Goal: Information Seeking & Learning: Learn about a topic

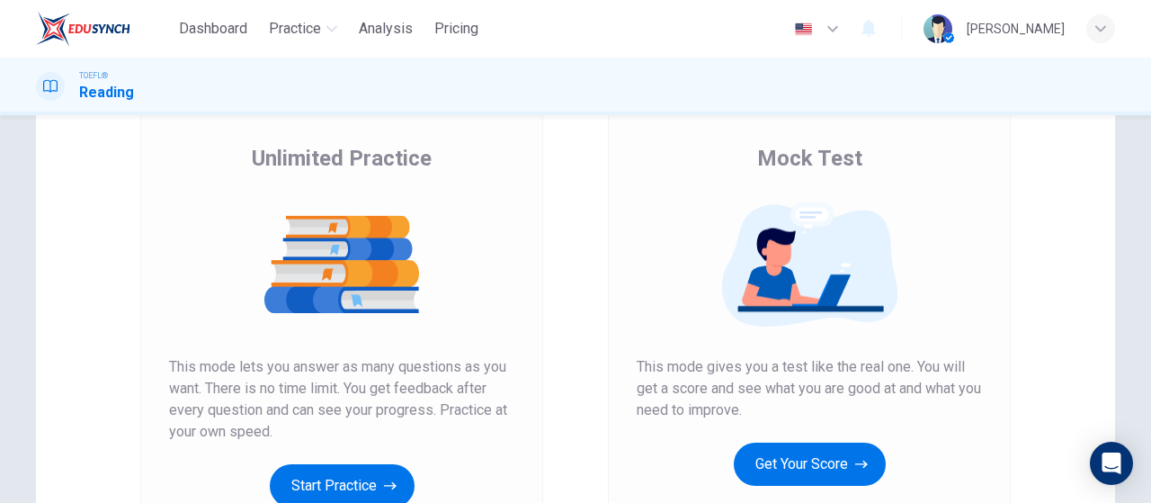
scroll to position [180, 0]
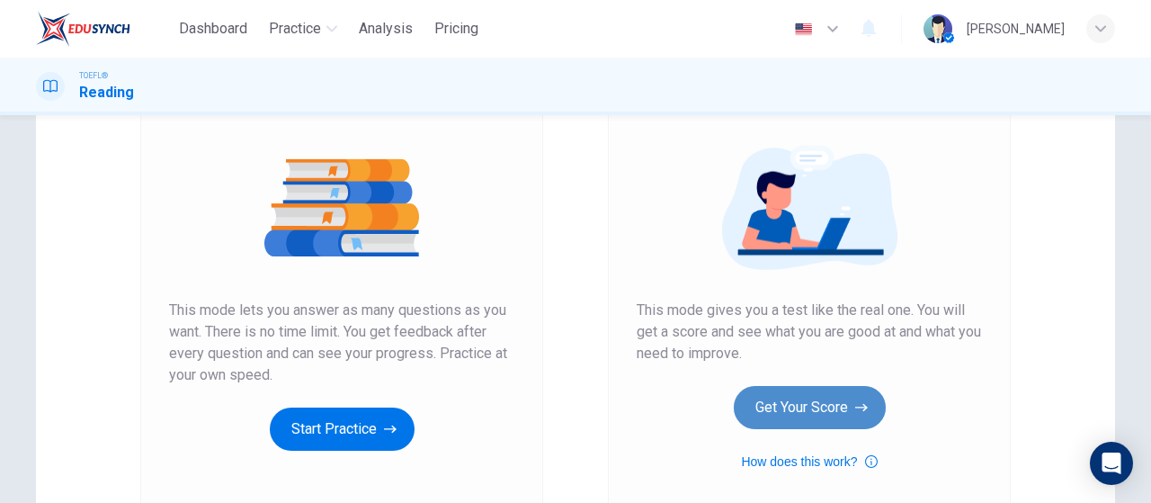
click at [789, 409] on button "Get Your Score" at bounding box center [810, 407] width 152 height 43
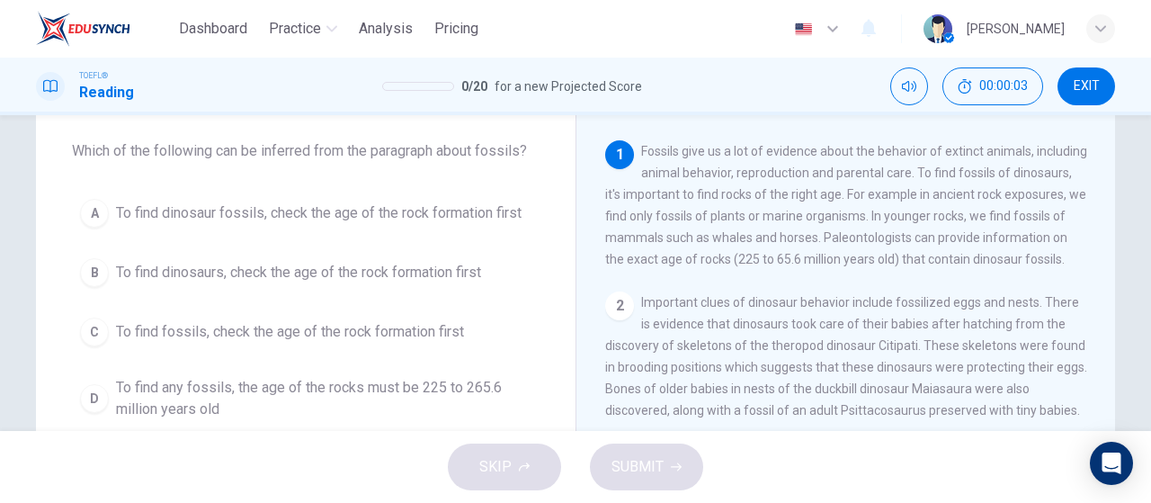
scroll to position [0, 0]
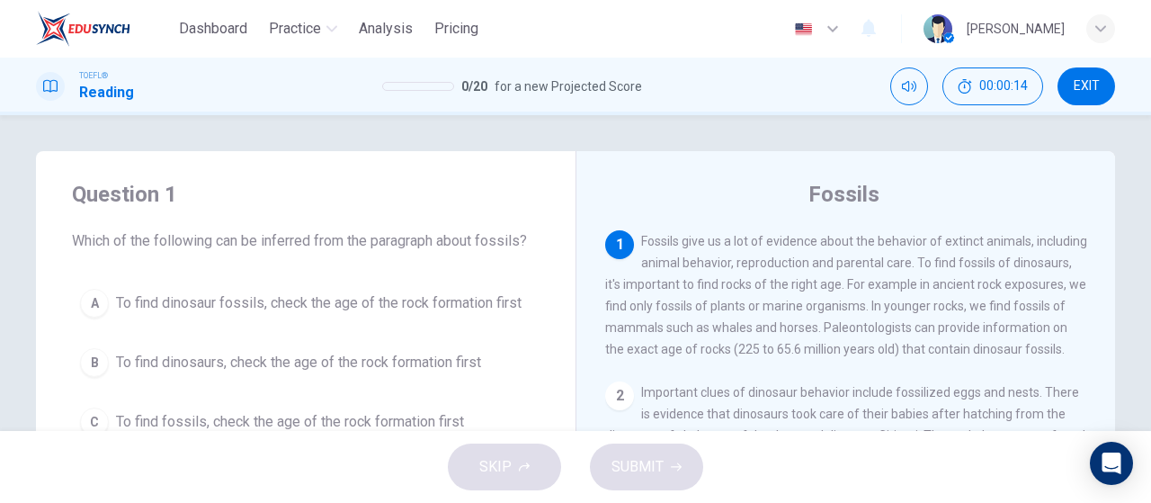
click at [1076, 93] on span "EXIT" at bounding box center [1087, 86] width 26 height 14
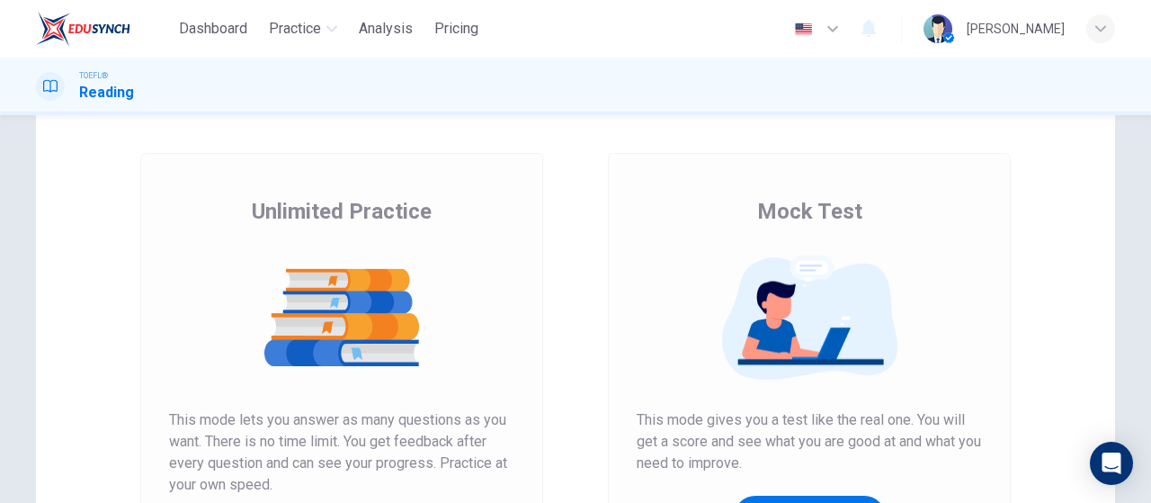
scroll to position [180, 0]
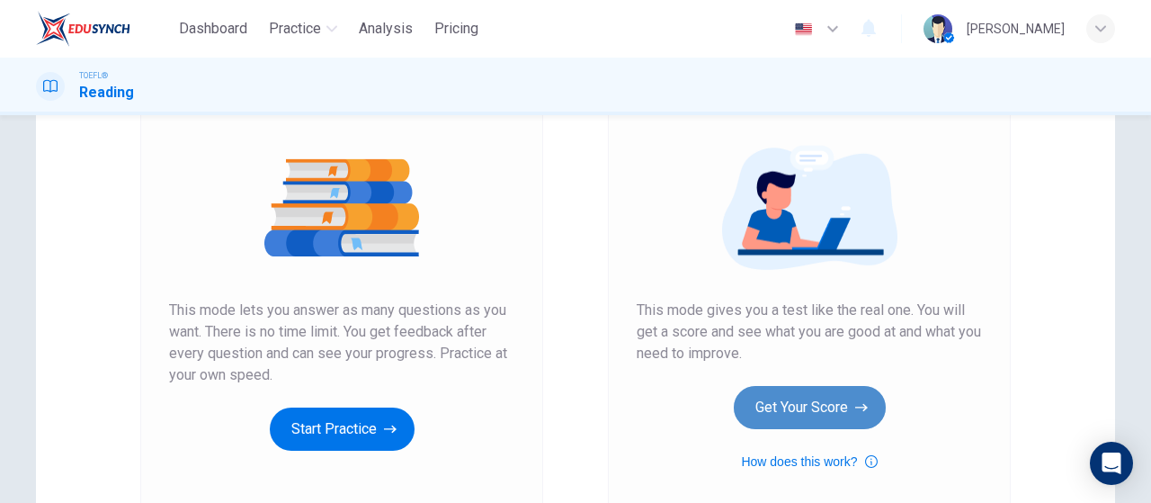
click at [826, 394] on button "Get Your Score" at bounding box center [810, 407] width 152 height 43
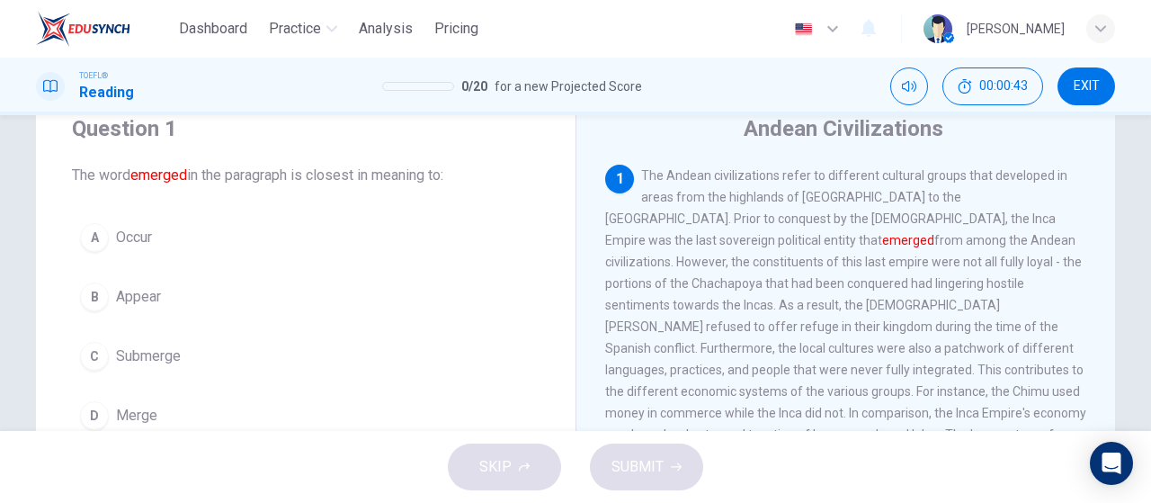
scroll to position [90, 0]
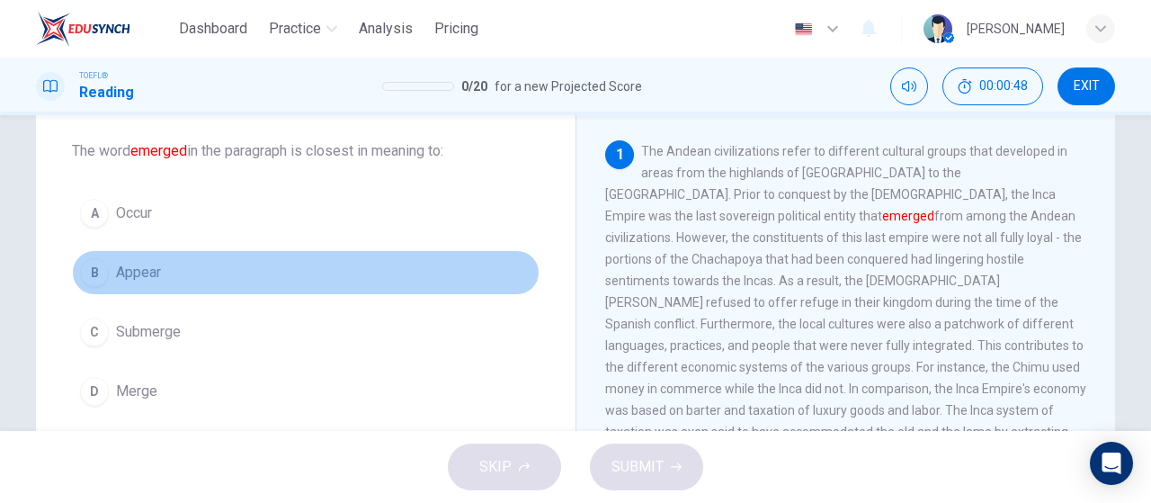
click at [137, 269] on span "Appear" at bounding box center [138, 273] width 45 height 22
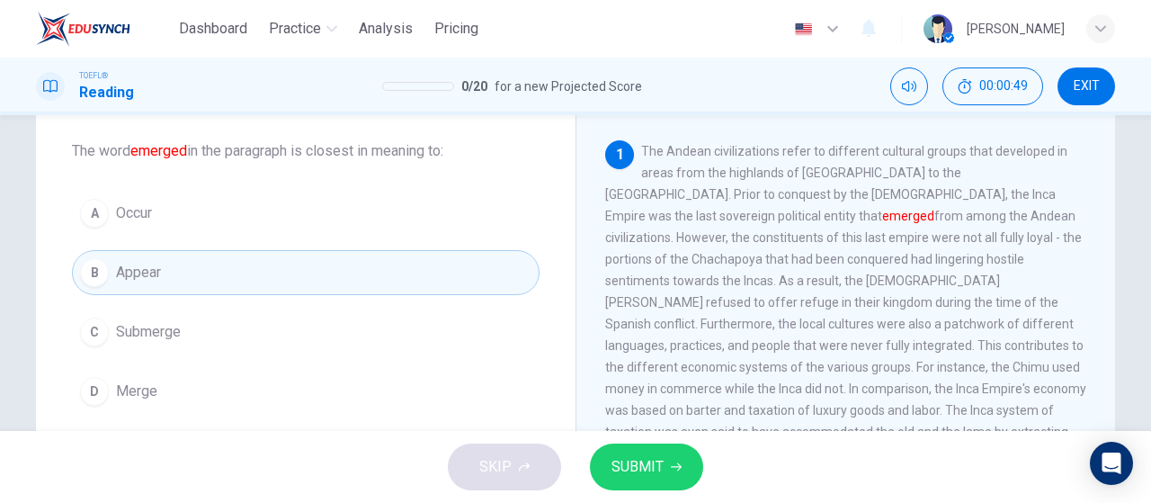
click at [644, 463] on span "SUBMIT" at bounding box center [637, 466] width 52 height 25
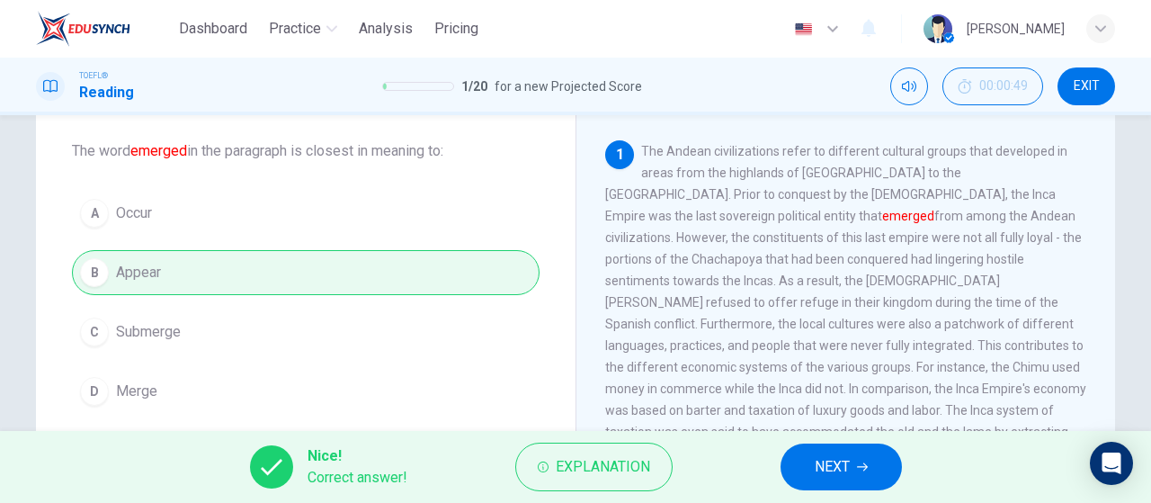
click at [859, 468] on icon "button" at bounding box center [862, 466] width 11 height 11
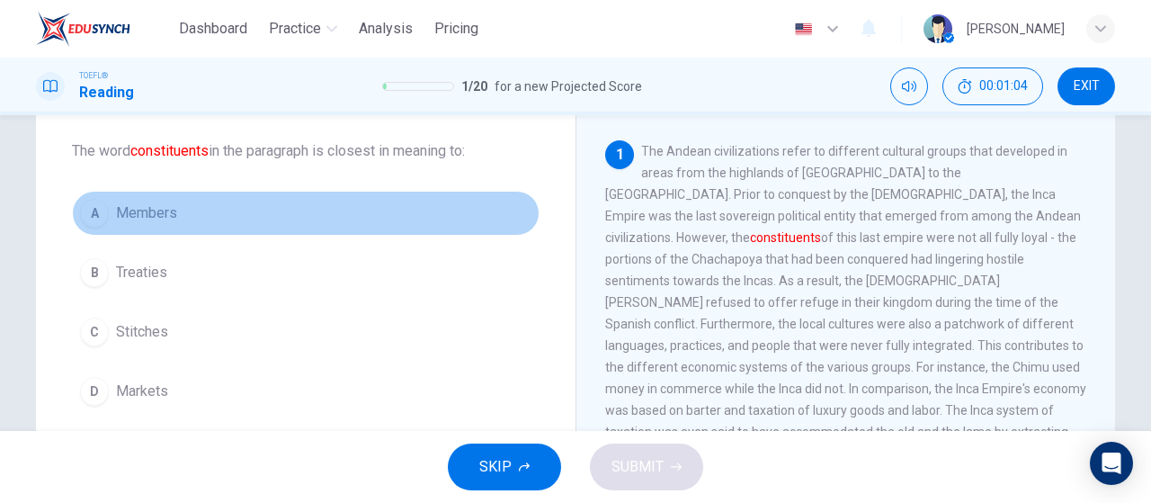
click at [188, 211] on button "A Members" at bounding box center [306, 213] width 468 height 45
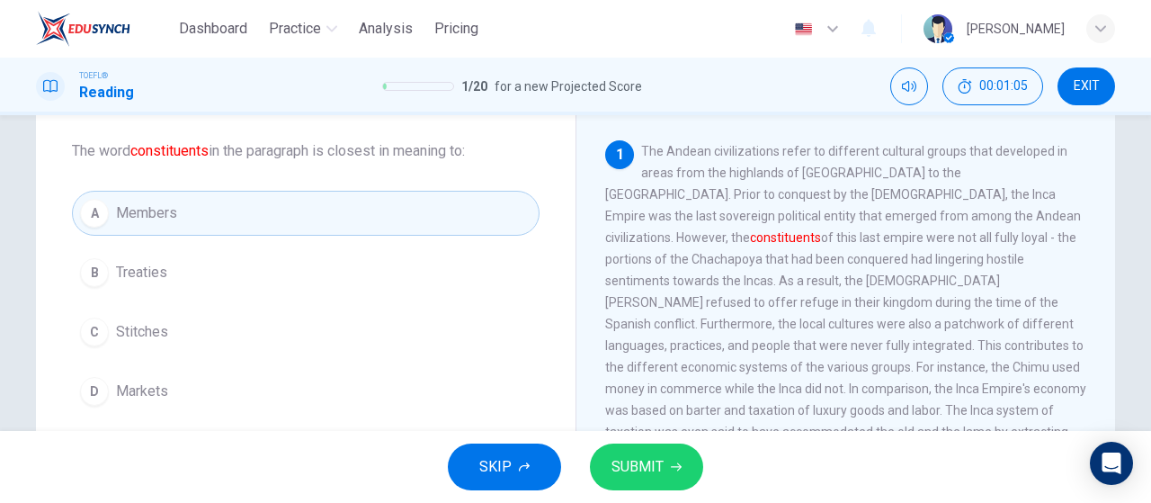
click at [629, 478] on span "SUBMIT" at bounding box center [637, 466] width 52 height 25
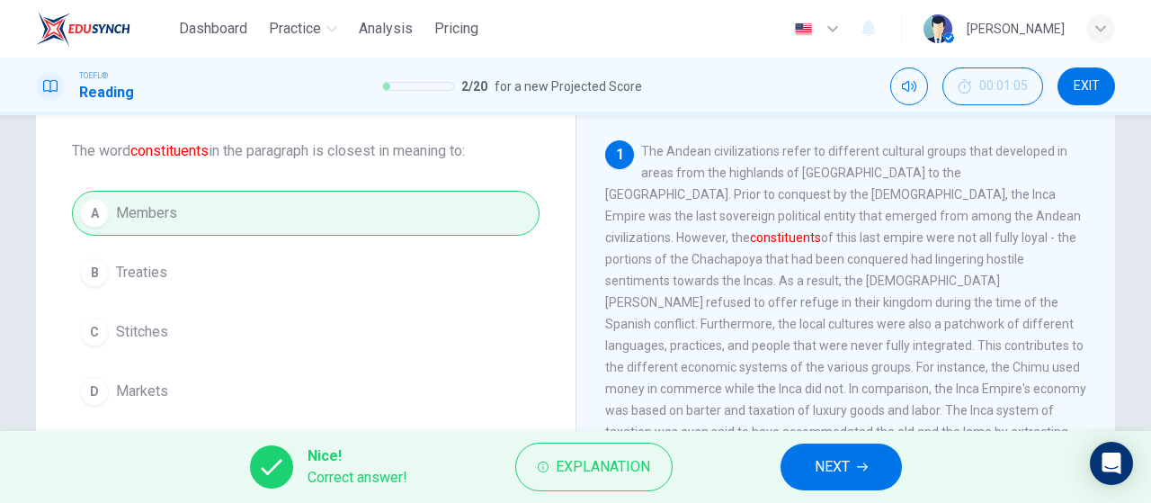
click at [806, 450] on button "NEXT" at bounding box center [840, 466] width 121 height 47
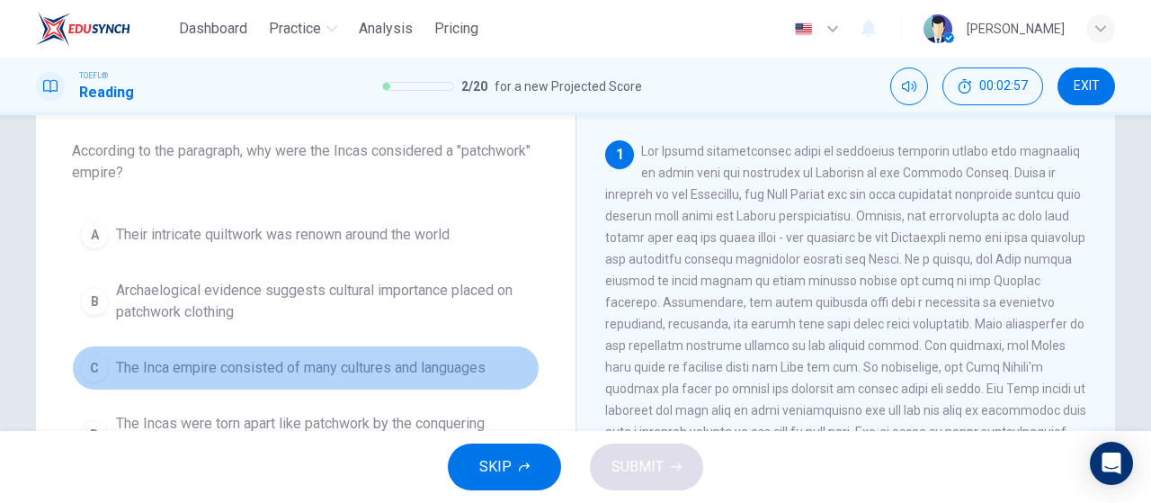
click at [369, 372] on span "The Inca empire consisted of many cultures and languages" at bounding box center [301, 368] width 370 height 22
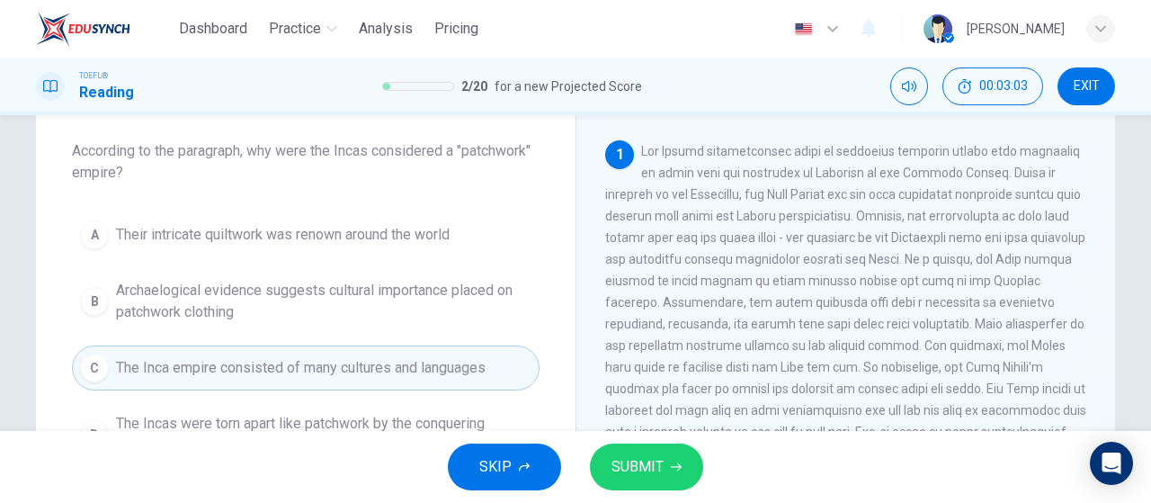
click at [679, 459] on button "SUBMIT" at bounding box center [646, 466] width 113 height 47
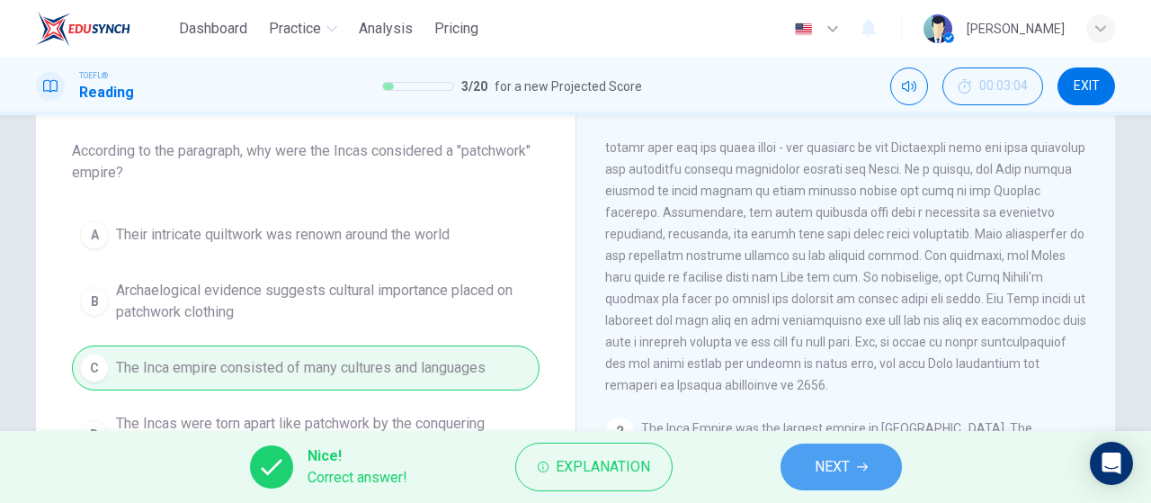
click at [828, 479] on span "NEXT" at bounding box center [832, 466] width 35 height 25
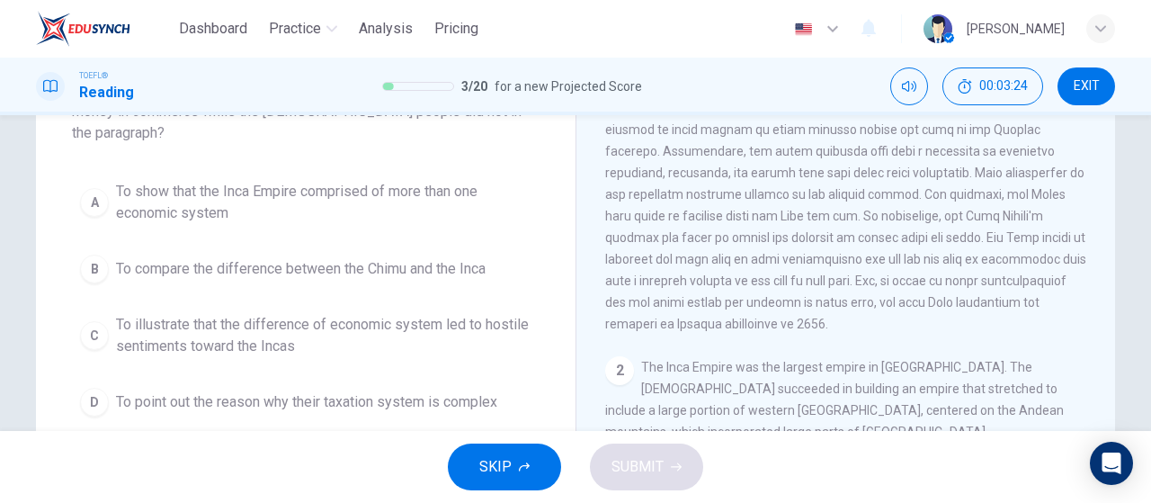
scroll to position [180, 0]
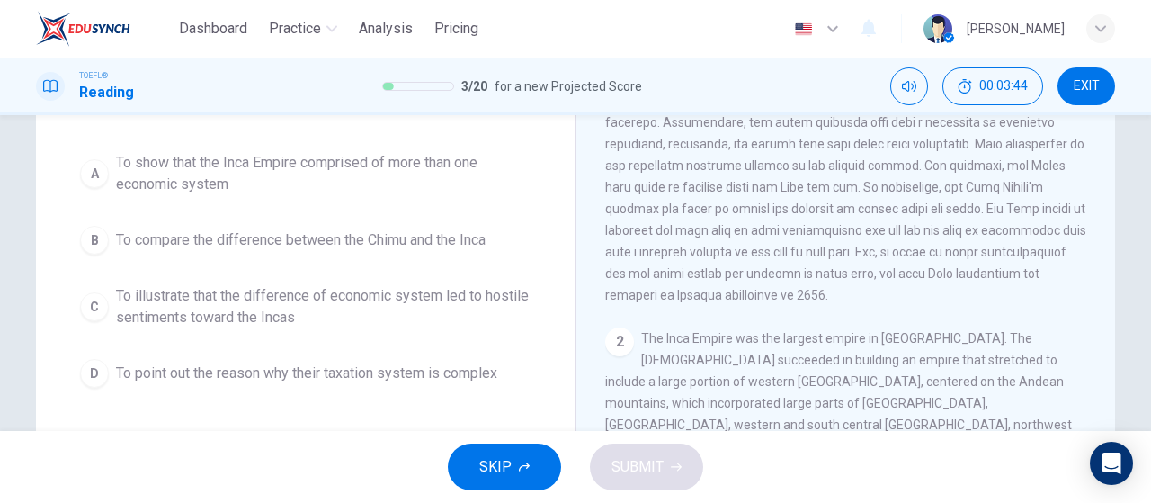
click at [320, 172] on span "To show that the Inca Empire comprised of more than one economic system" at bounding box center [323, 173] width 415 height 43
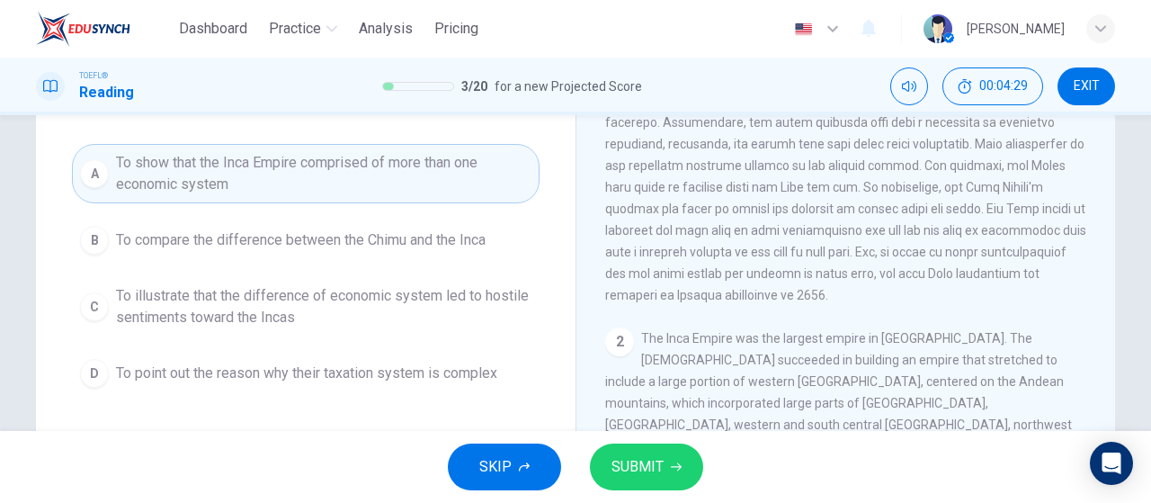
click at [630, 452] on button "SUBMIT" at bounding box center [646, 466] width 113 height 47
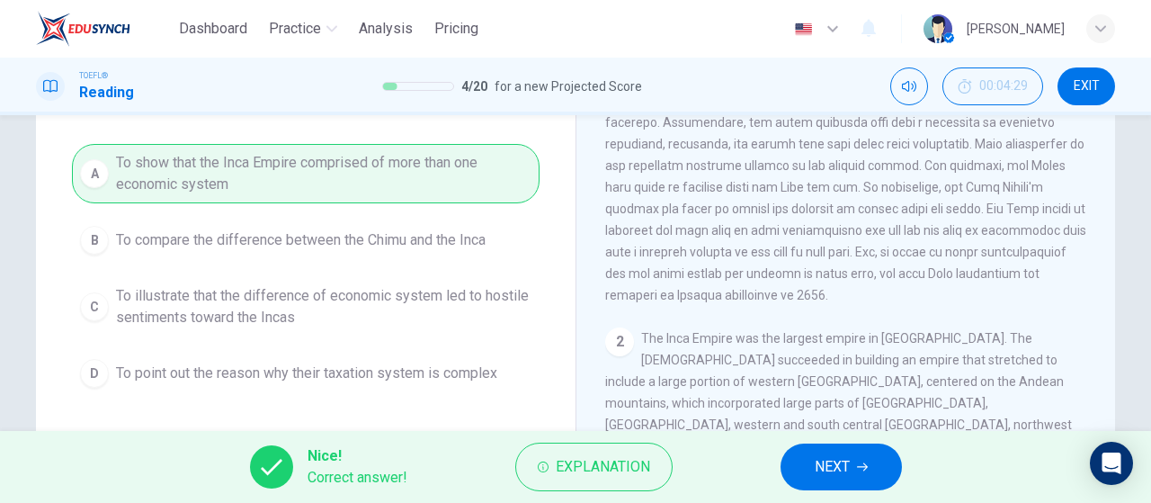
click at [820, 453] on button "NEXT" at bounding box center [840, 466] width 121 height 47
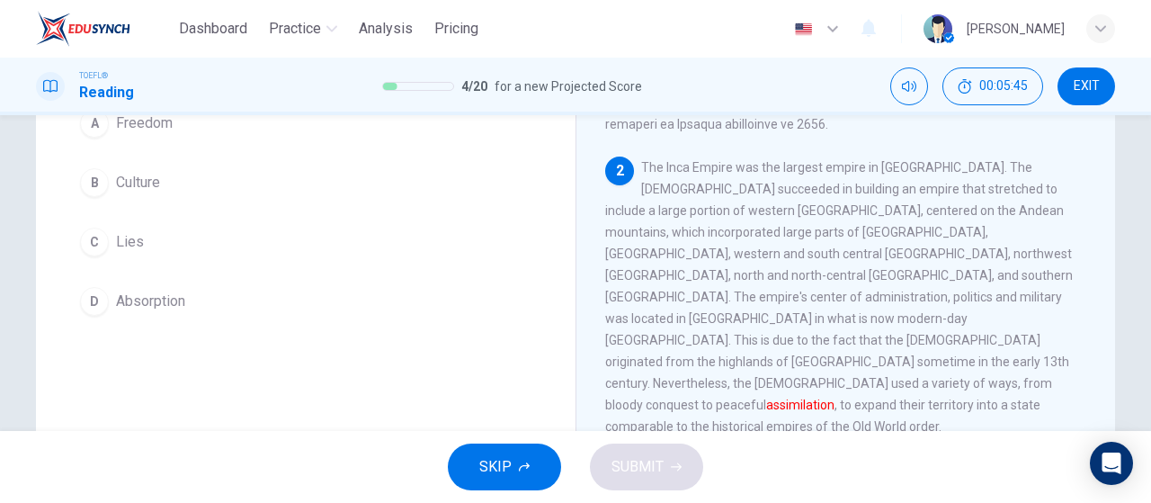
click at [201, 145] on button "A Freedom" at bounding box center [306, 123] width 468 height 45
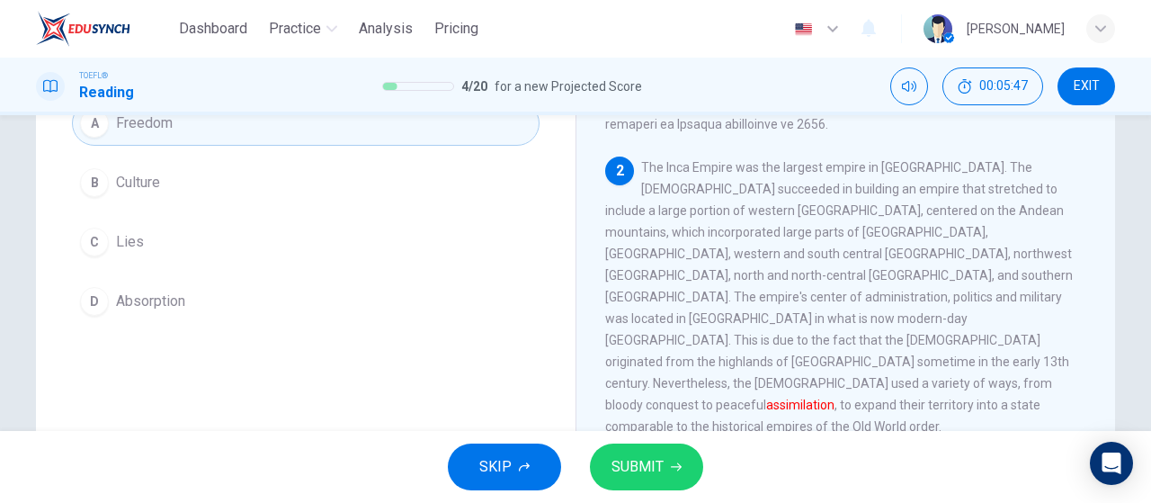
click at [629, 468] on span "SUBMIT" at bounding box center [637, 466] width 52 height 25
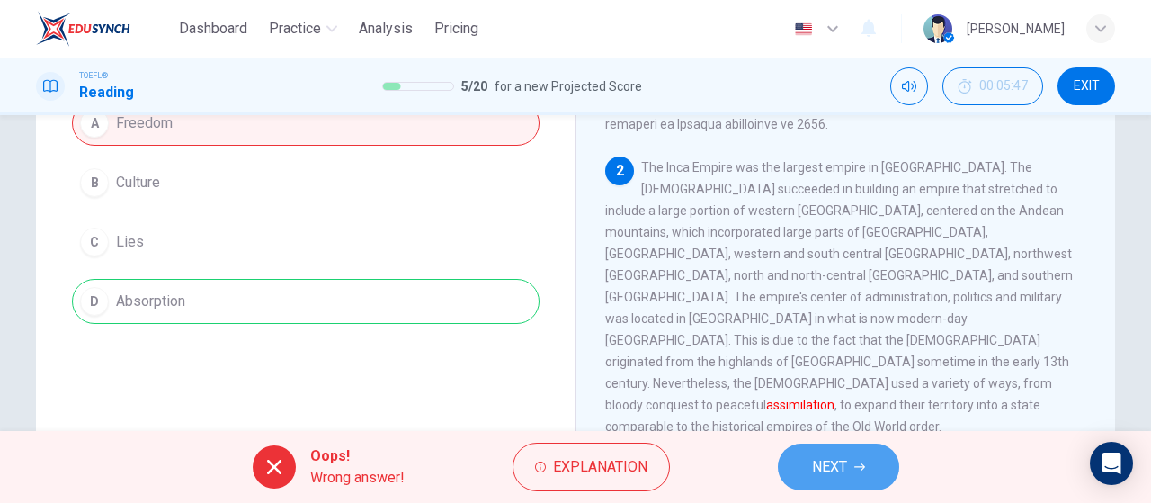
click at [824, 471] on span "NEXT" at bounding box center [829, 466] width 35 height 25
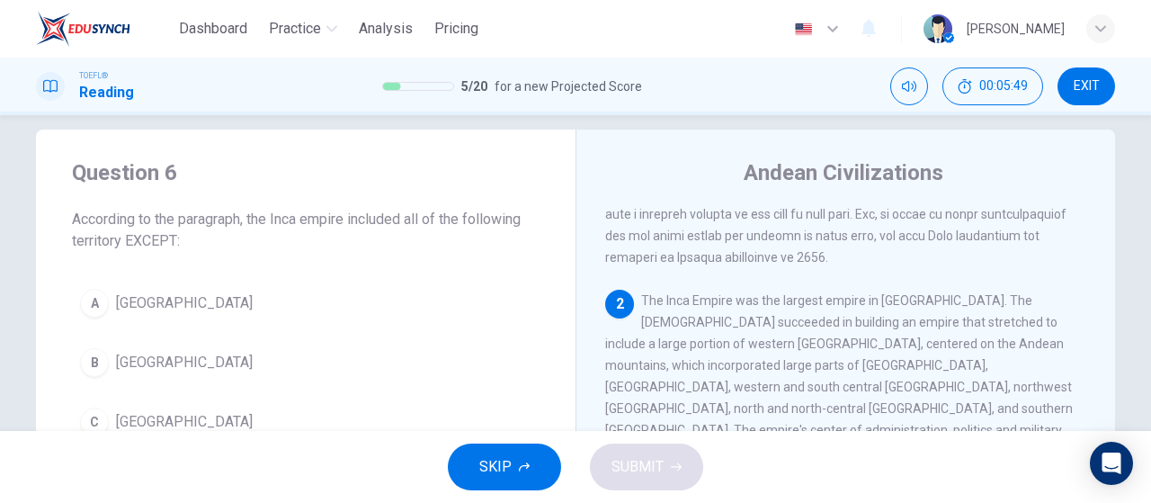
scroll to position [111, 0]
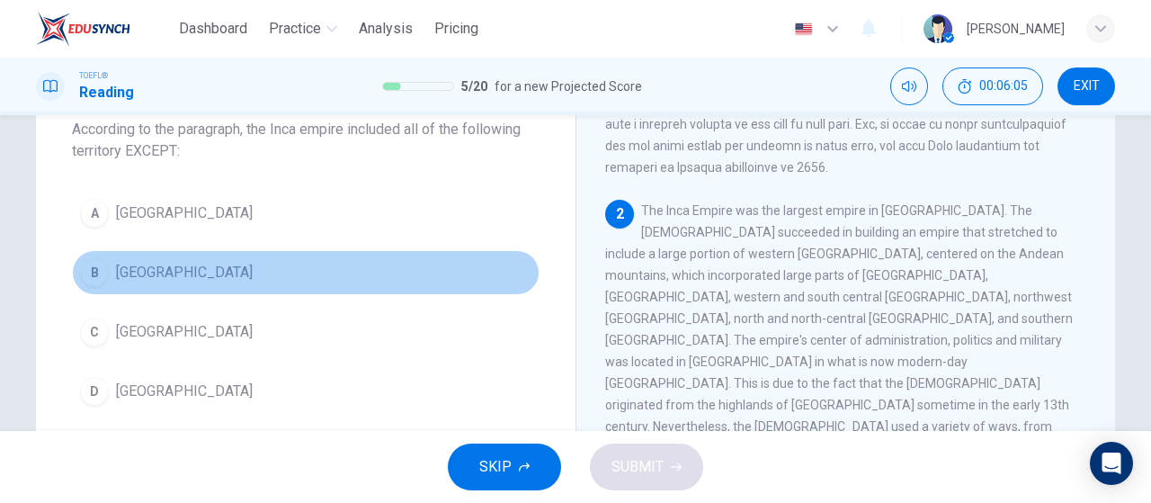
click at [164, 267] on button "B [GEOGRAPHIC_DATA]" at bounding box center [306, 272] width 468 height 45
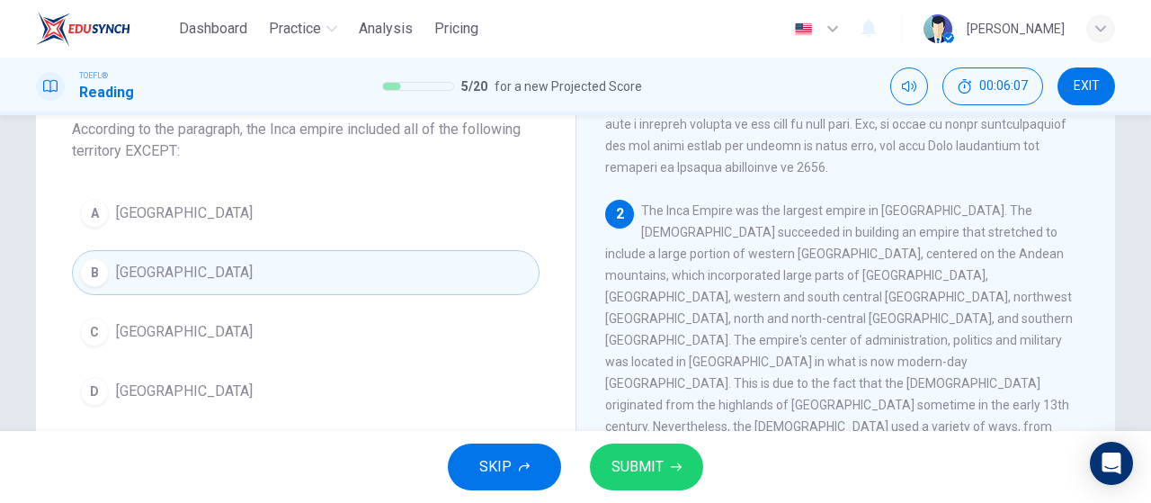
click at [654, 470] on span "SUBMIT" at bounding box center [637, 466] width 52 height 25
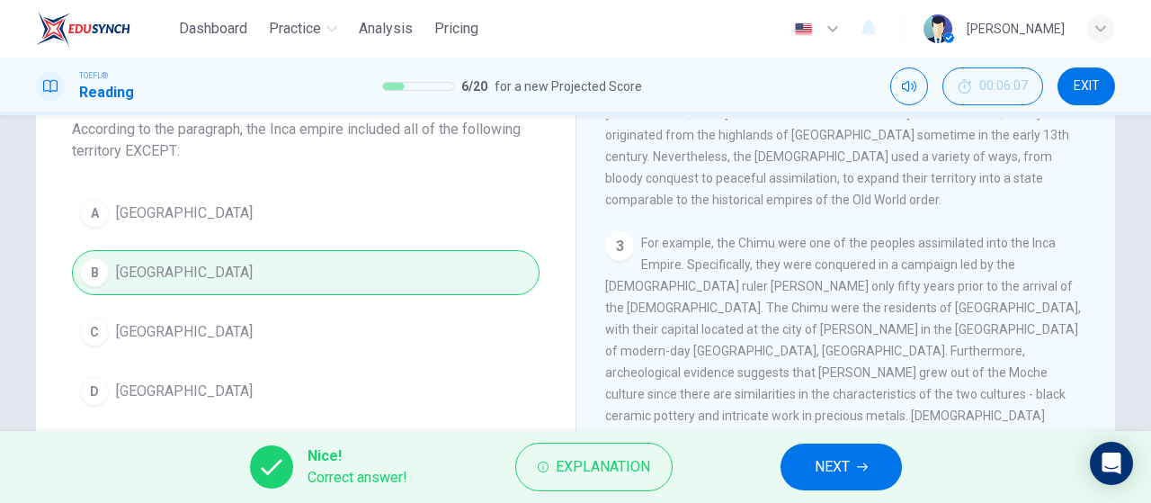
click at [856, 461] on button "NEXT" at bounding box center [840, 466] width 121 height 47
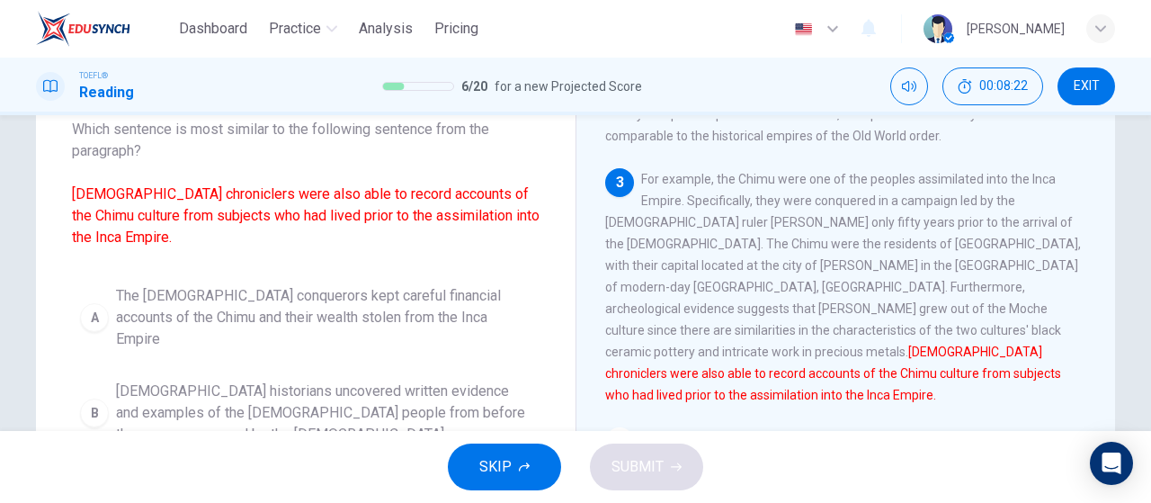
scroll to position [201, 0]
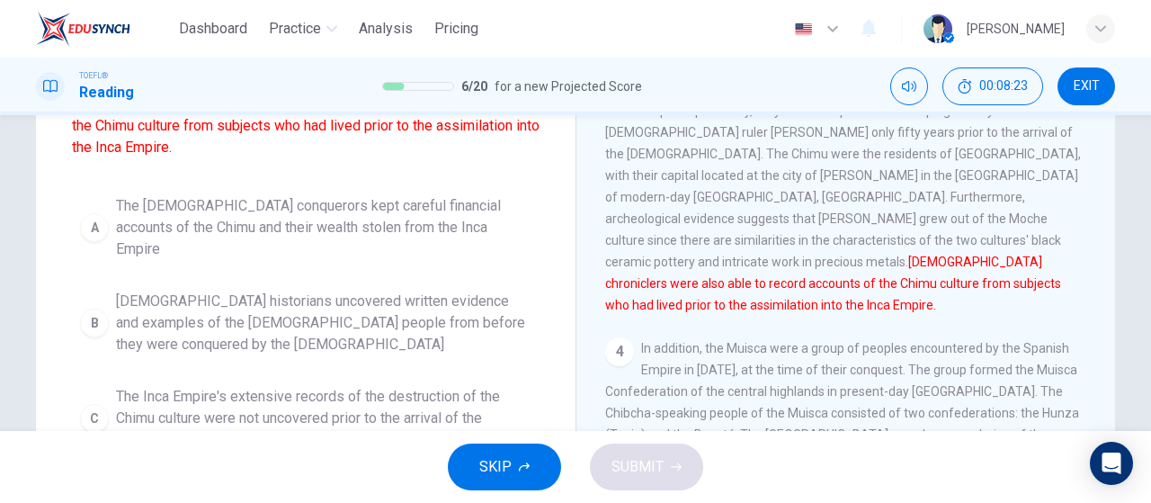
click at [306, 386] on span "The Inca Empire's extensive records of the destruction of the Chimu culture wer…" at bounding box center [323, 418] width 415 height 65
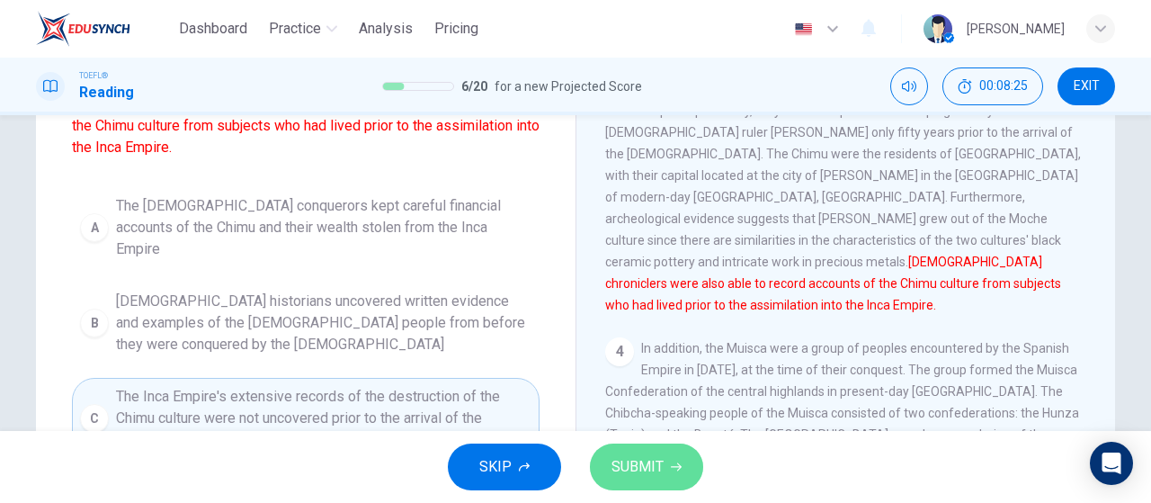
click at [630, 456] on span "SUBMIT" at bounding box center [637, 466] width 52 height 25
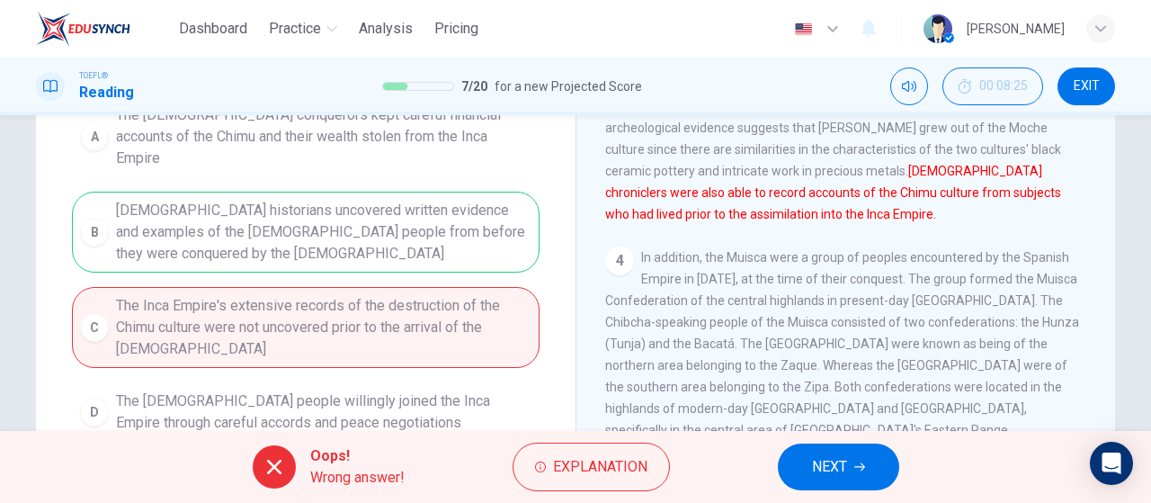
scroll to position [381, 0]
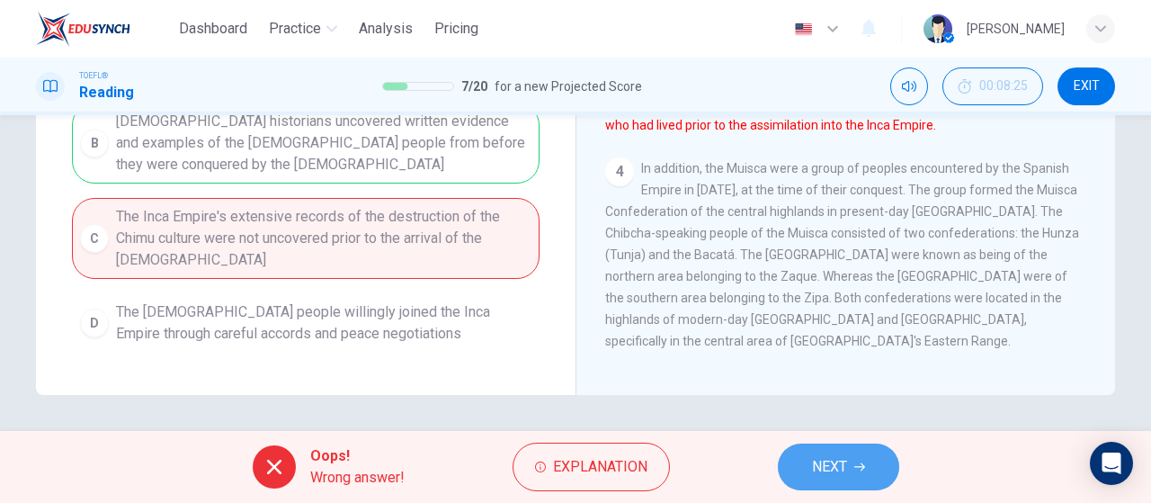
click at [807, 454] on button "NEXT" at bounding box center [838, 466] width 121 height 47
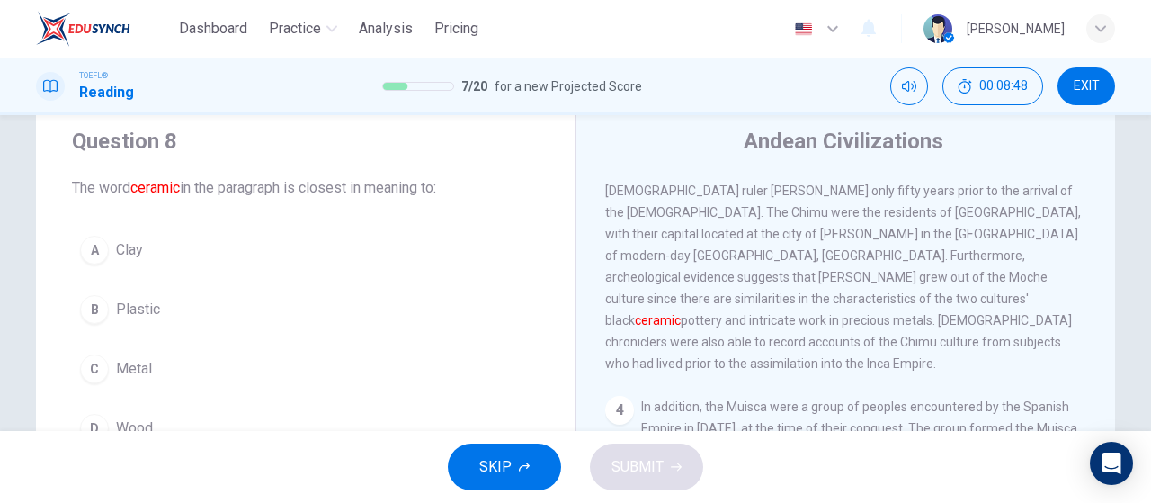
scroll to position [94, 0]
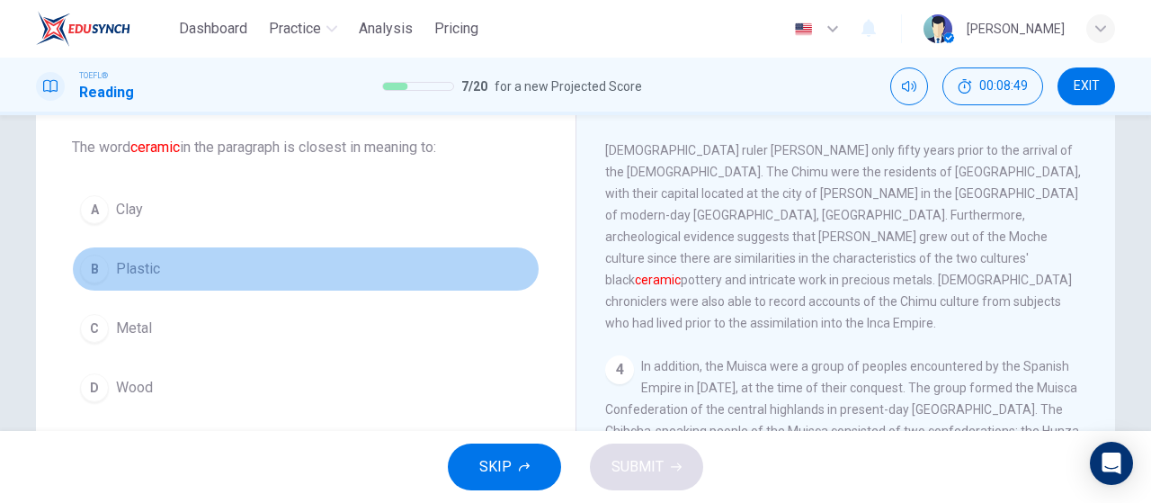
click at [235, 282] on button "B Plastic" at bounding box center [306, 268] width 468 height 45
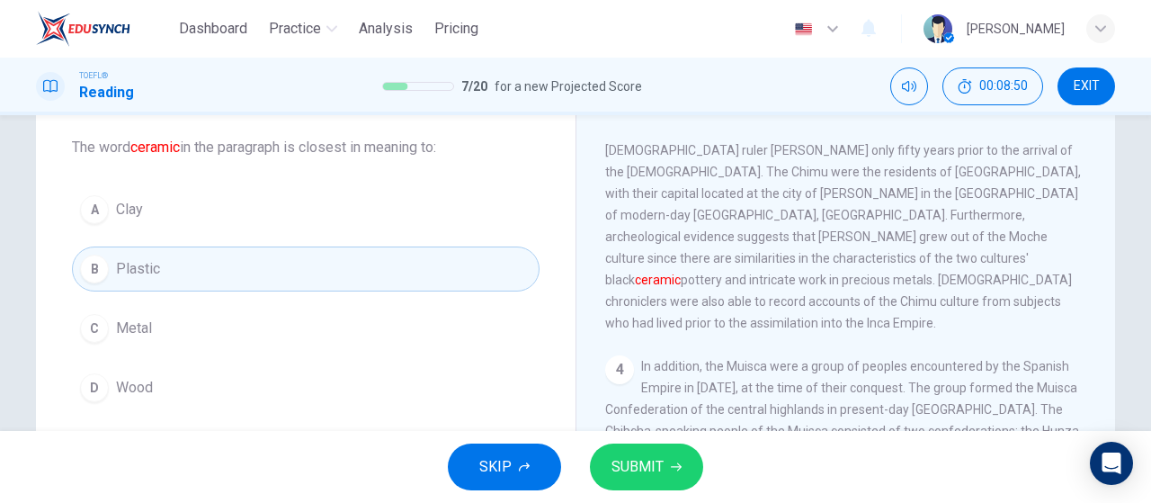
click at [662, 463] on span "SUBMIT" at bounding box center [637, 466] width 52 height 25
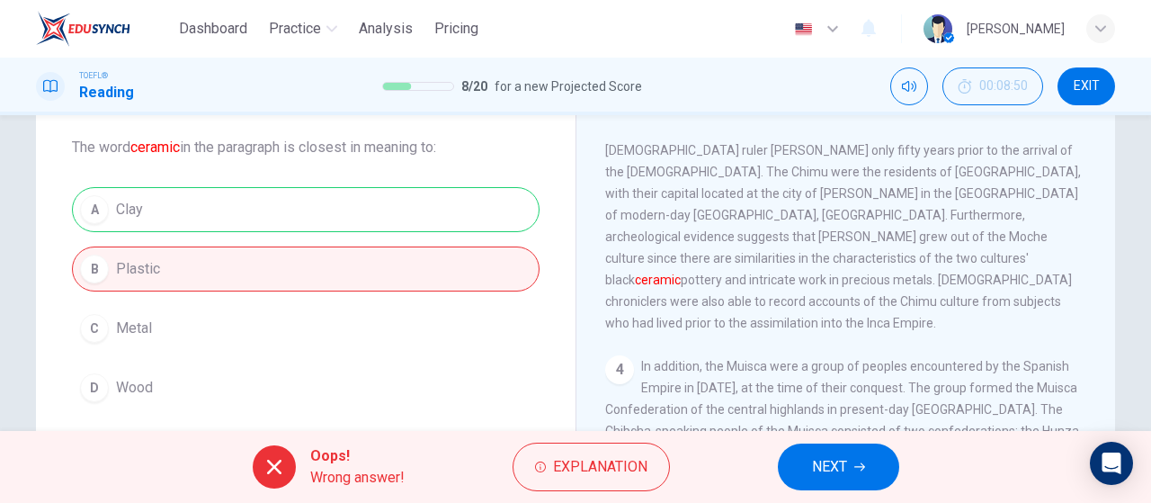
click at [870, 470] on button "NEXT" at bounding box center [838, 466] width 121 height 47
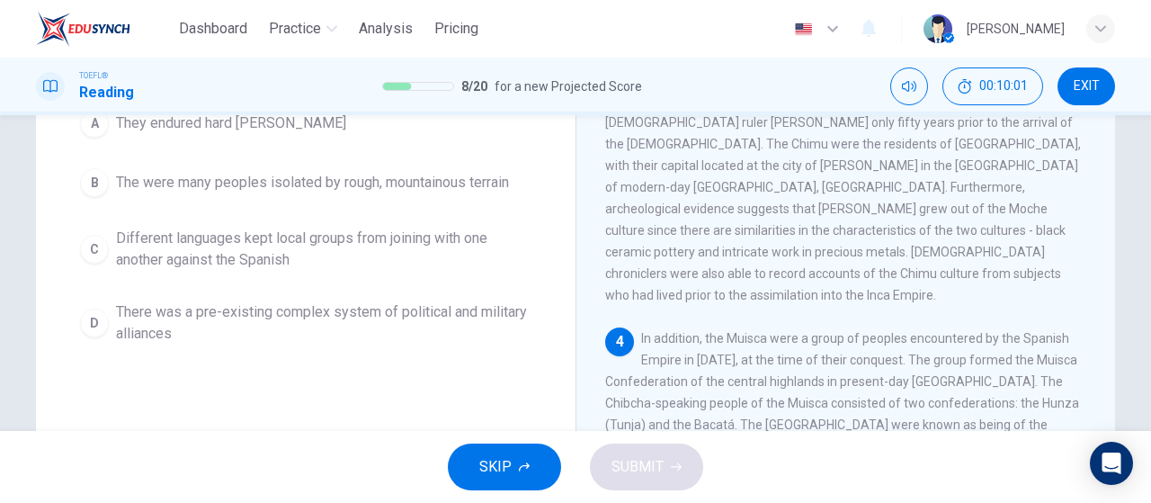
scroll to position [719, 0]
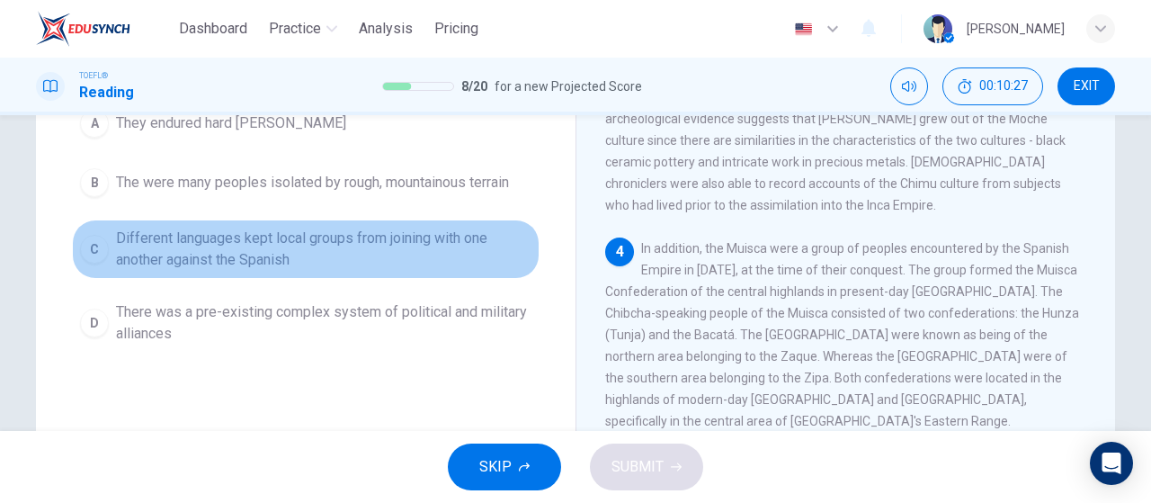
drag, startPoint x: 342, startPoint y: 244, endPoint x: 352, endPoint y: 258, distance: 18.0
click at [342, 244] on span "Different languages kept local groups from joining with one another against the…" at bounding box center [323, 248] width 415 height 43
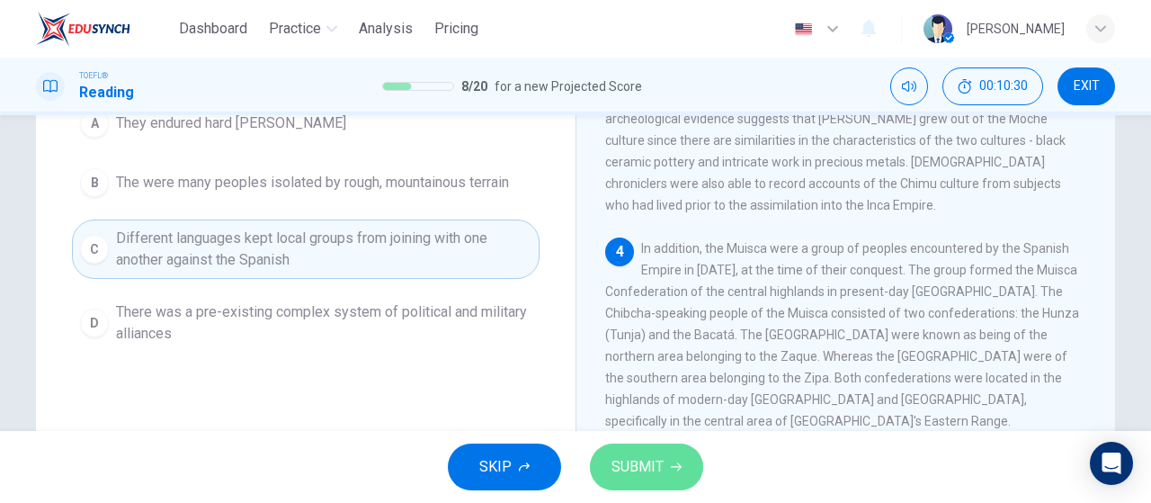
click at [646, 462] on span "SUBMIT" at bounding box center [637, 466] width 52 height 25
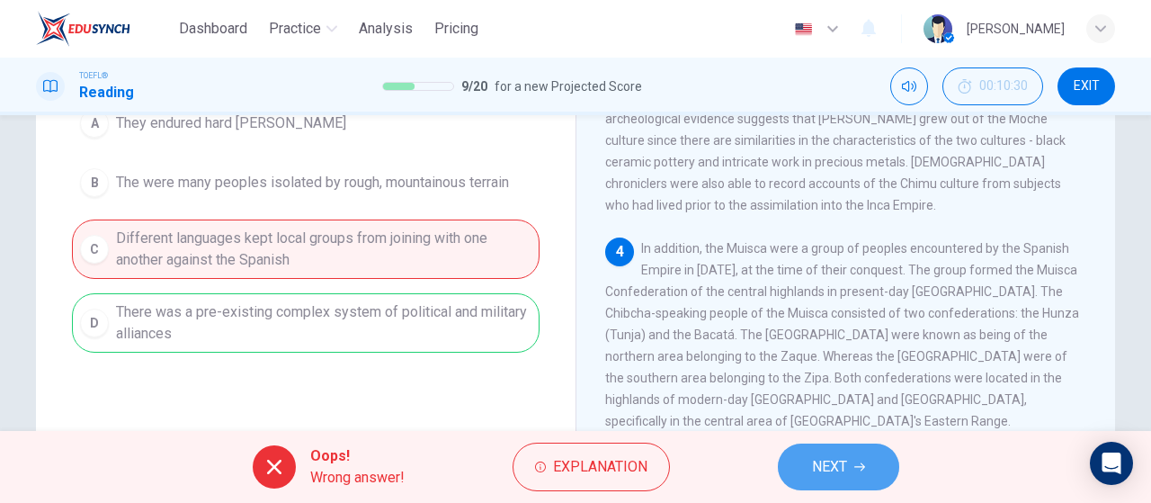
click at [873, 468] on button "NEXT" at bounding box center [838, 466] width 121 height 47
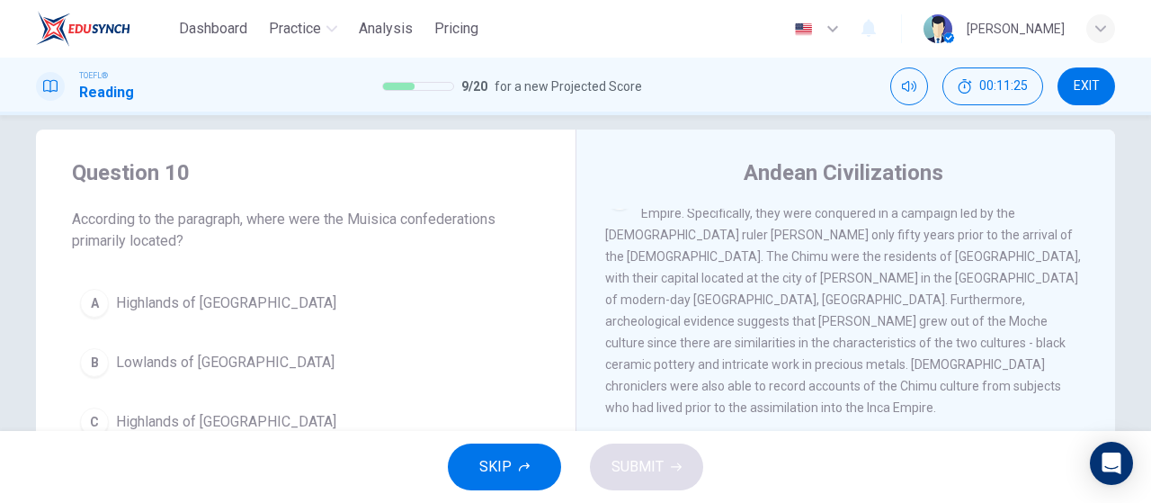
scroll to position [111, 0]
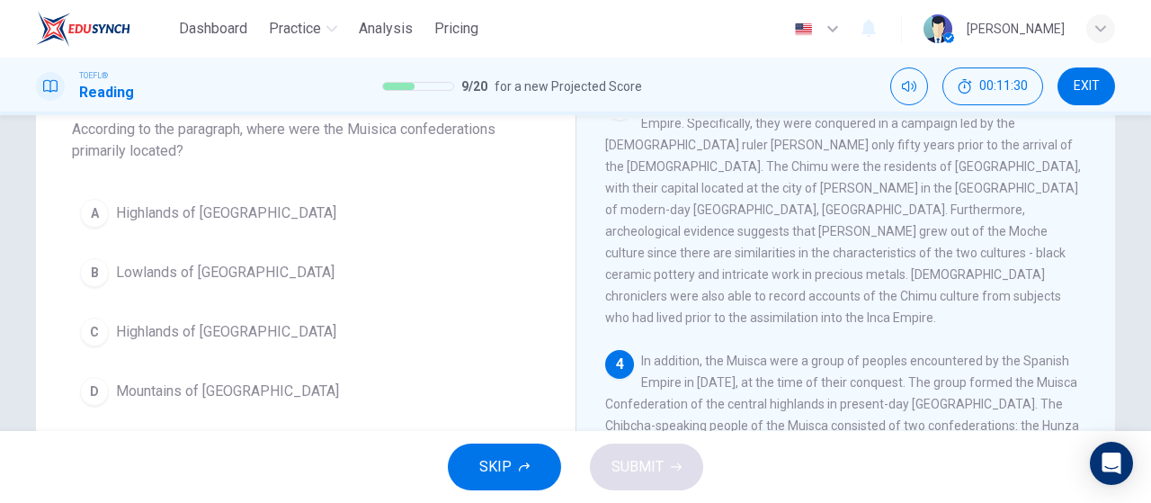
click at [237, 337] on span "Highlands of [GEOGRAPHIC_DATA]" at bounding box center [226, 332] width 220 height 22
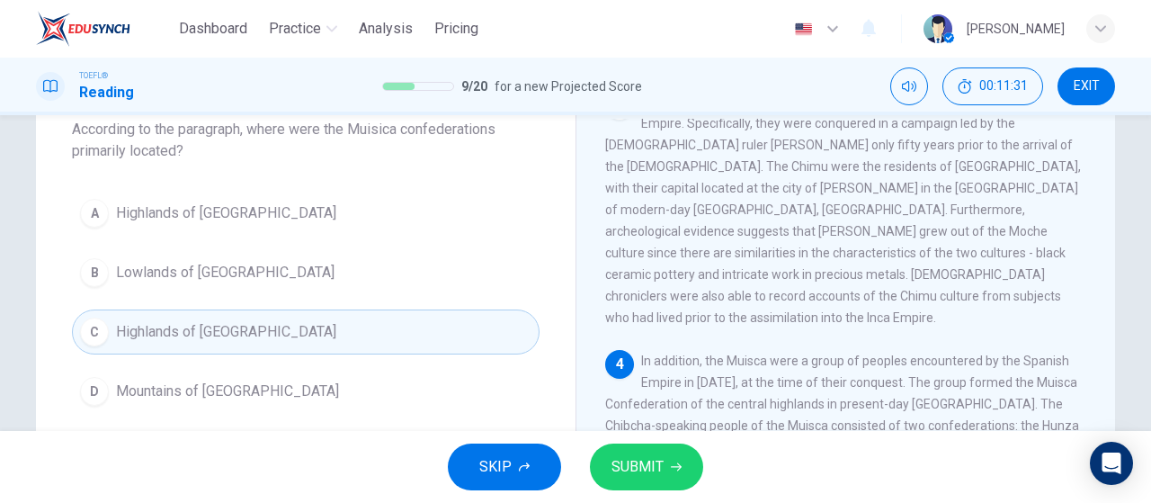
click at [602, 452] on button "SUBMIT" at bounding box center [646, 466] width 113 height 47
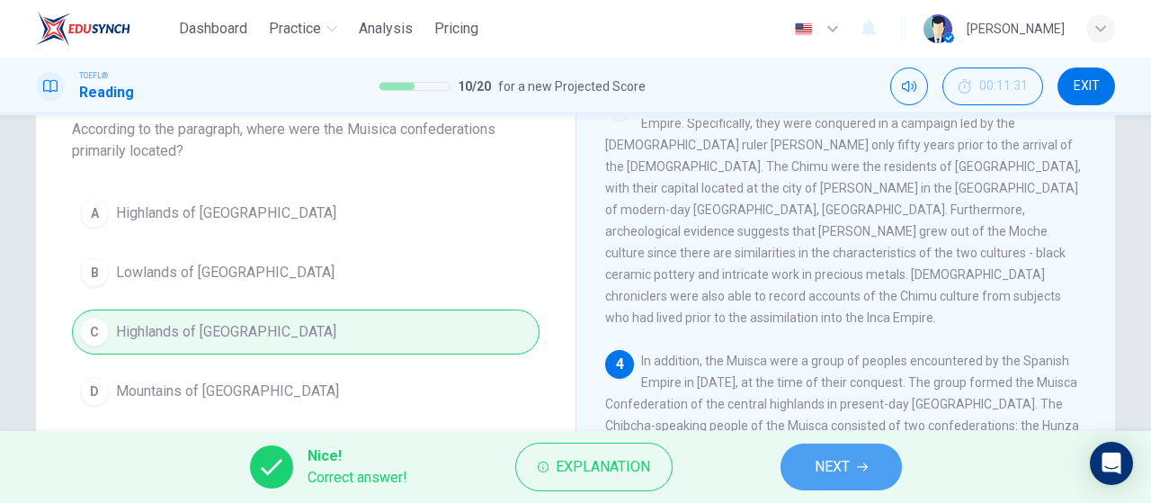
click at [851, 476] on button "NEXT" at bounding box center [840, 466] width 121 height 47
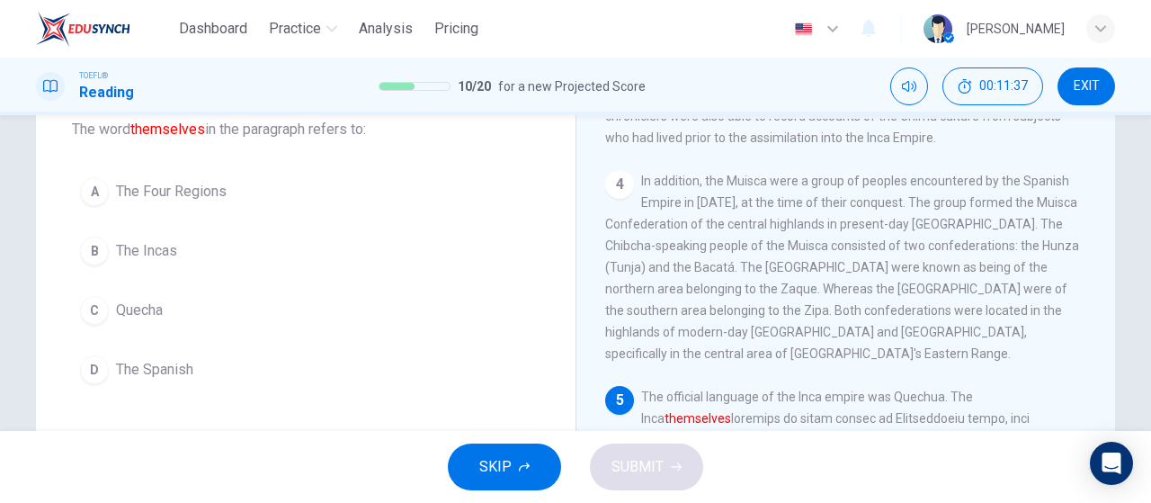
click at [236, 257] on button "B The Incas" at bounding box center [306, 250] width 468 height 45
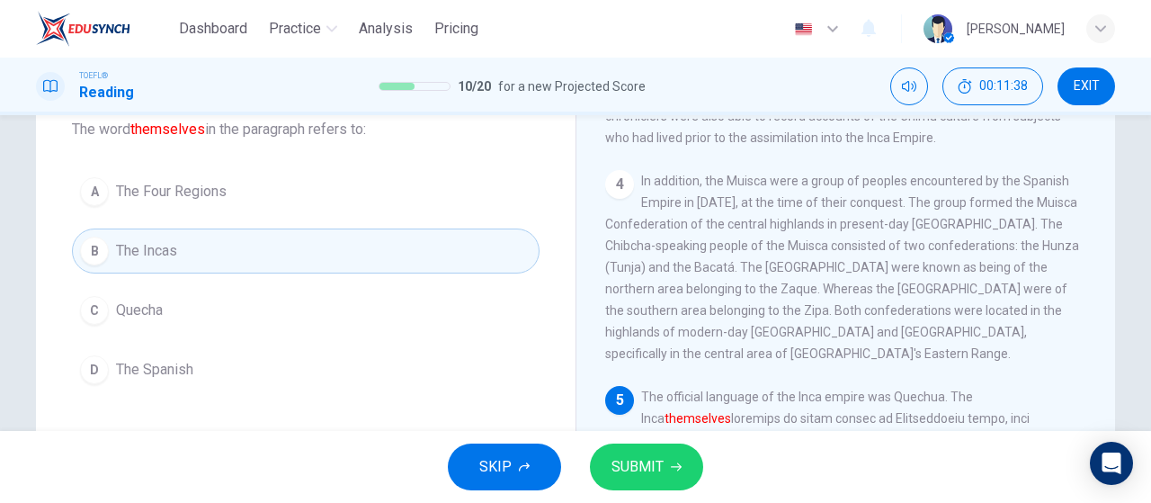
click at [622, 467] on span "SUBMIT" at bounding box center [637, 466] width 52 height 25
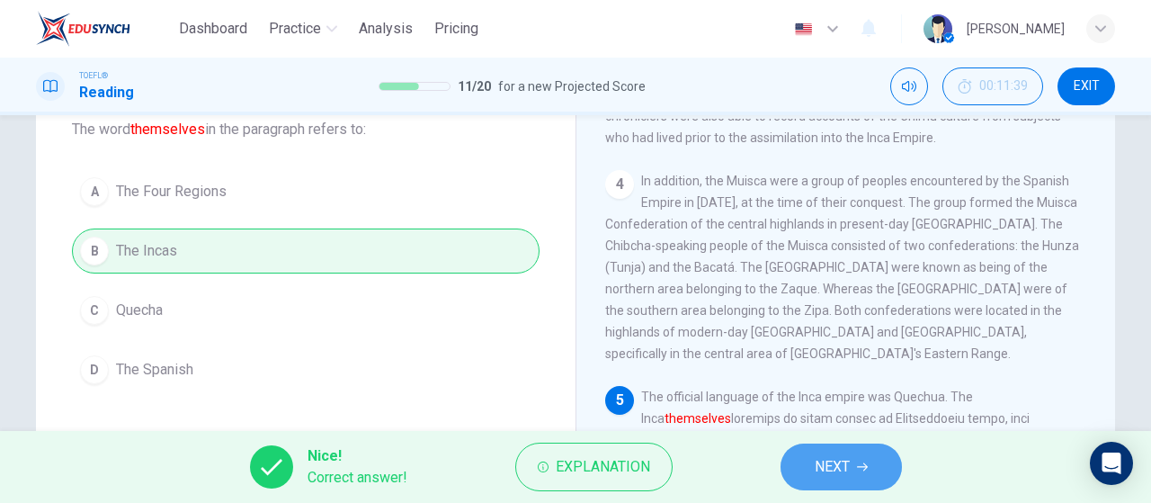
click at [840, 477] on span "NEXT" at bounding box center [832, 466] width 35 height 25
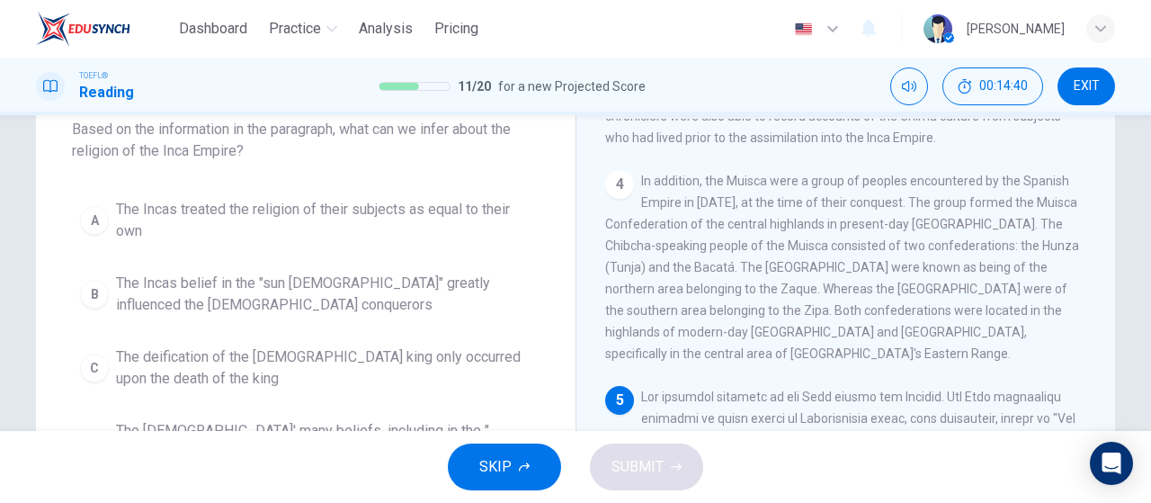
click at [333, 300] on span "The Incas belief in the "sun [DEMOGRAPHIC_DATA]" greatly influenced the [DEMOGR…" at bounding box center [323, 293] width 415 height 43
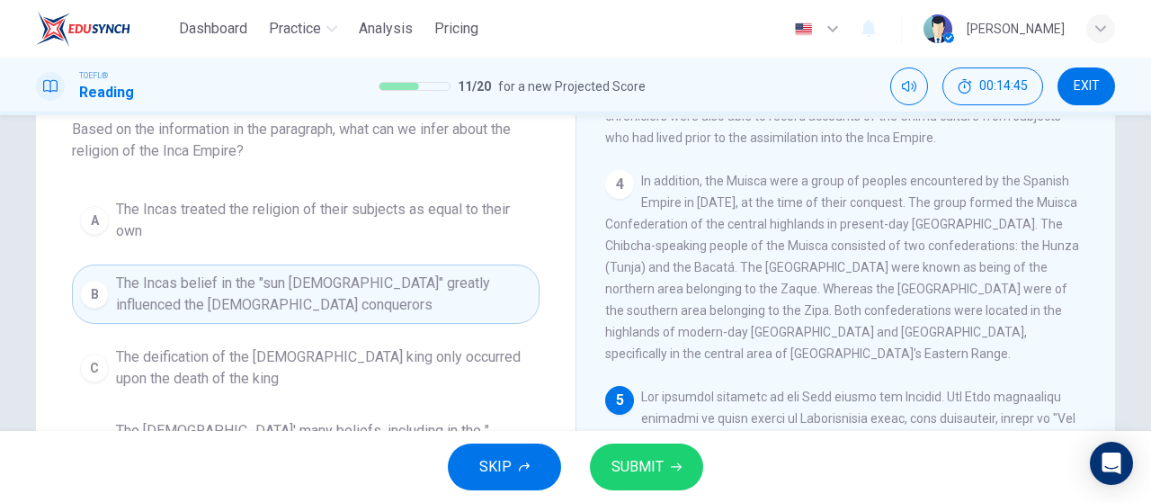
scroll to position [201, 0]
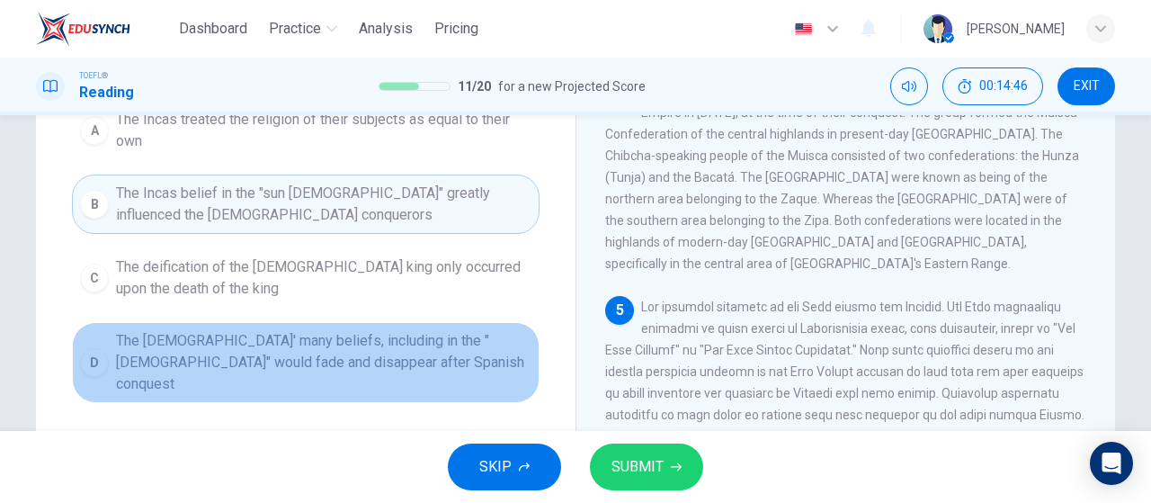
click at [287, 347] on span "The [DEMOGRAPHIC_DATA]' many beliefs, including in the "[DEMOGRAPHIC_DATA]" wou…" at bounding box center [323, 362] width 415 height 65
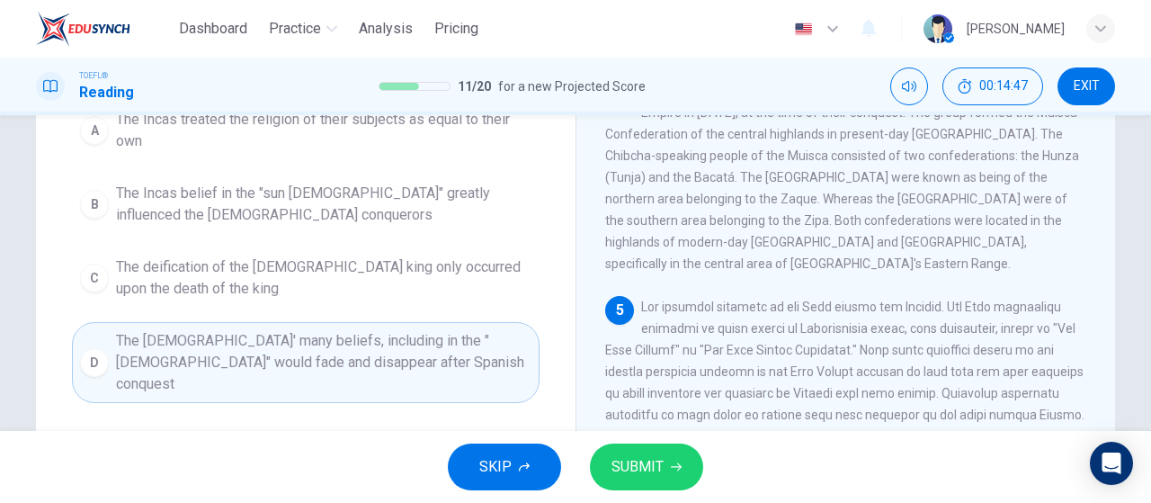
click at [673, 456] on button "SUBMIT" at bounding box center [646, 466] width 113 height 47
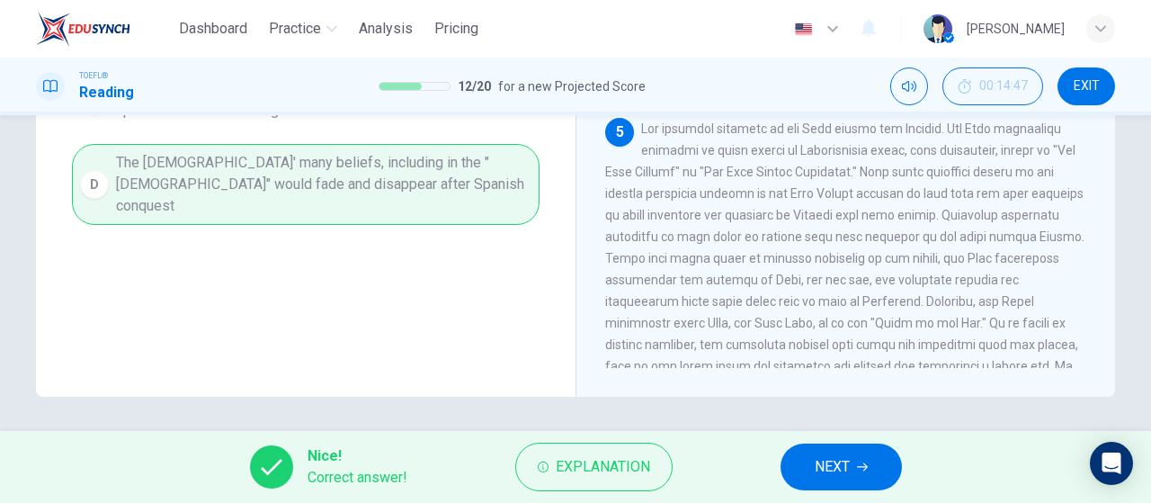
scroll to position [381, 0]
click at [835, 486] on button "NEXT" at bounding box center [840, 466] width 121 height 47
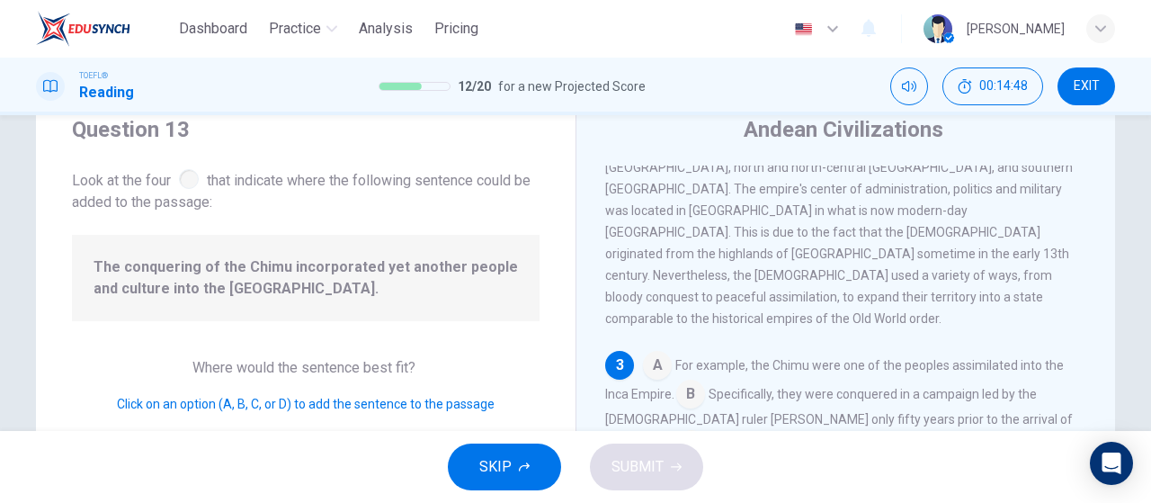
scroll to position [90, 0]
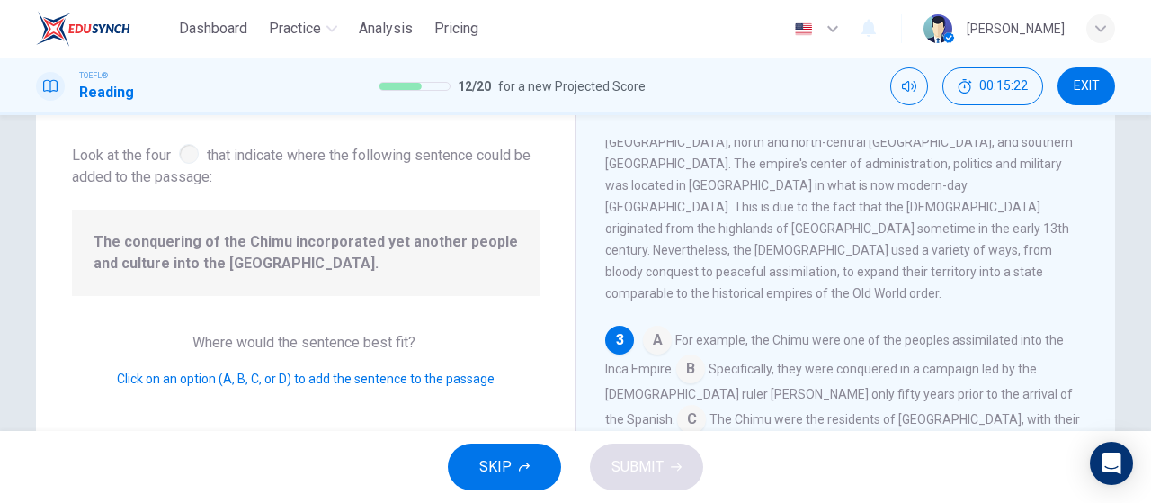
click at [706, 406] on input at bounding box center [691, 420] width 29 height 29
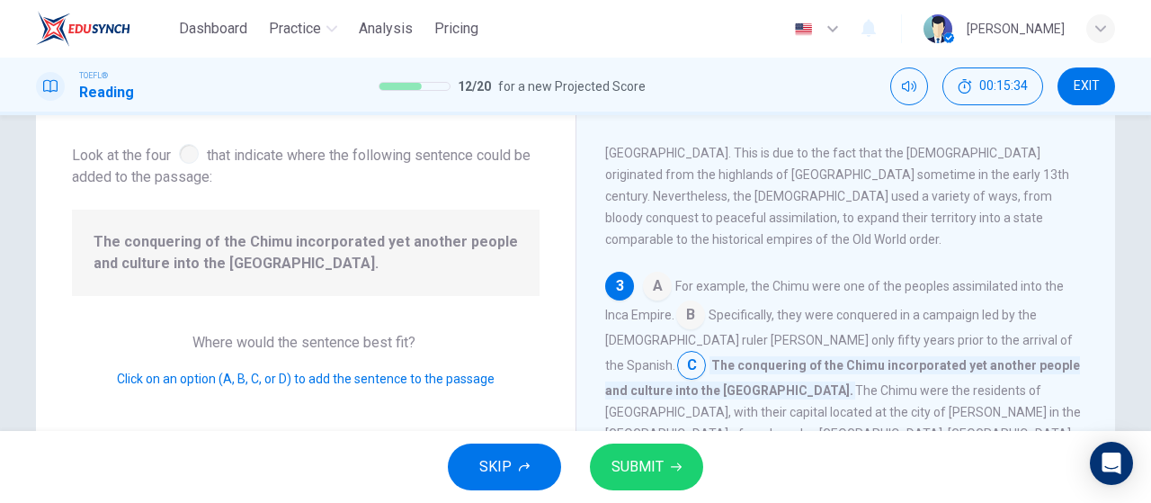
scroll to position [574, 0]
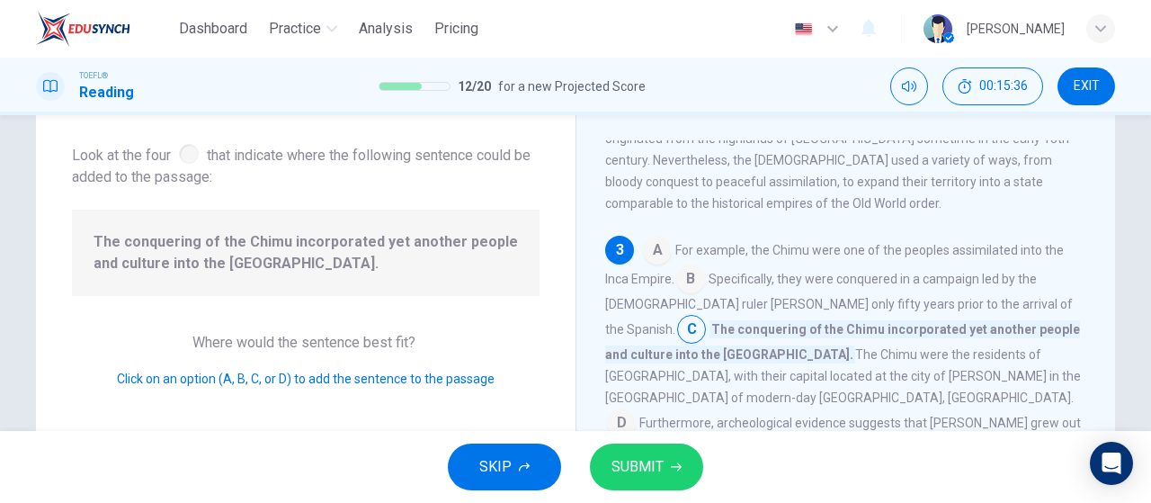
click at [621, 474] on span "SUBMIT" at bounding box center [637, 466] width 52 height 25
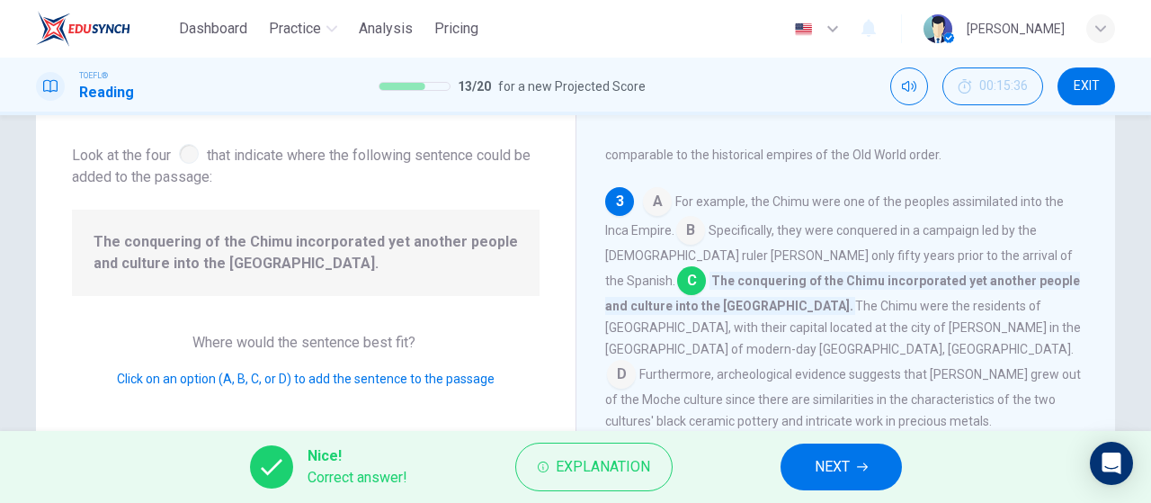
scroll to position [664, 0]
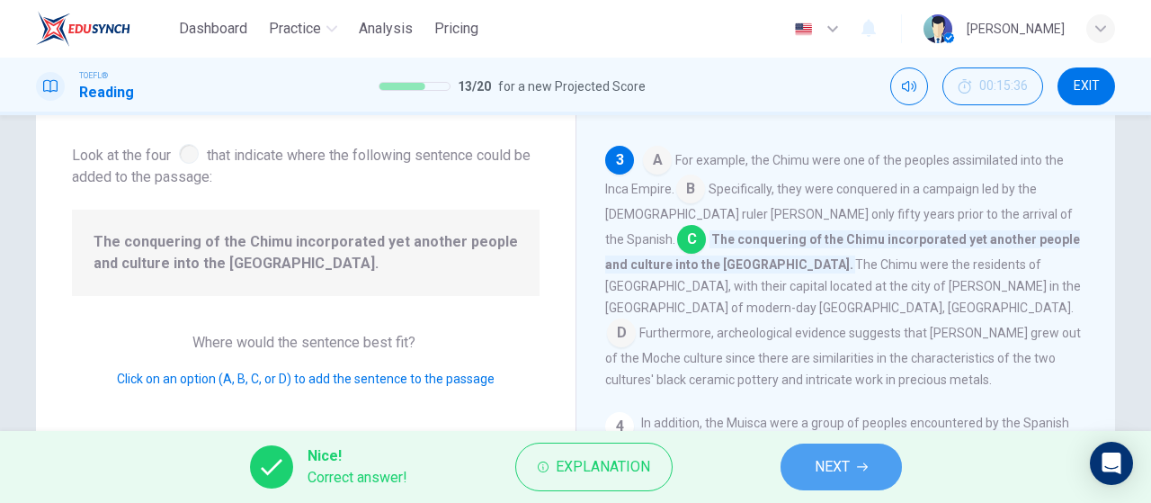
drag, startPoint x: 825, startPoint y: 450, endPoint x: 816, endPoint y: 437, distance: 16.2
click at [825, 449] on button "NEXT" at bounding box center [840, 466] width 121 height 47
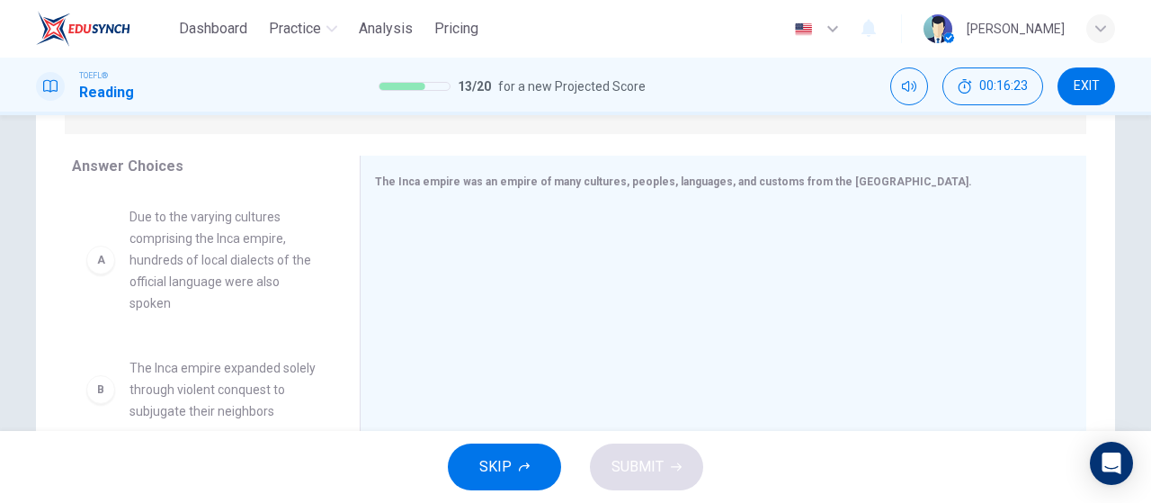
scroll to position [0, 0]
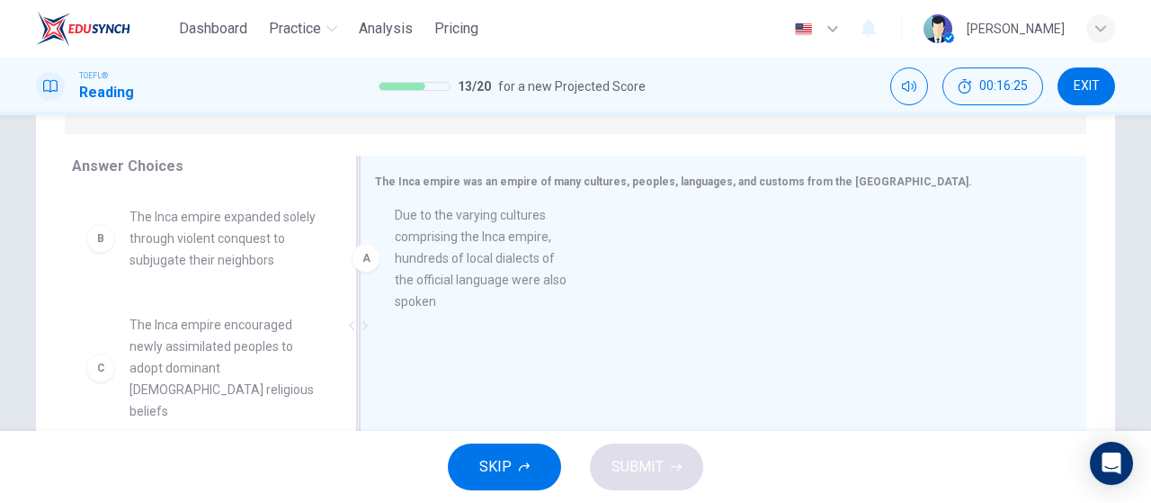
drag, startPoint x: 243, startPoint y: 269, endPoint x: 451, endPoint y: 263, distance: 208.7
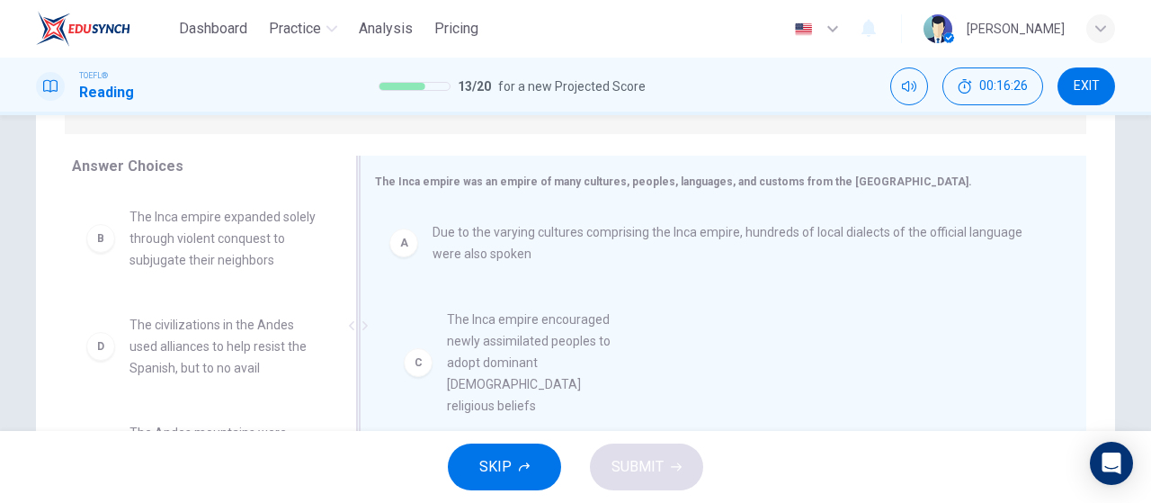
drag, startPoint x: 303, startPoint y: 339, endPoint x: 550, endPoint y: 336, distance: 247.3
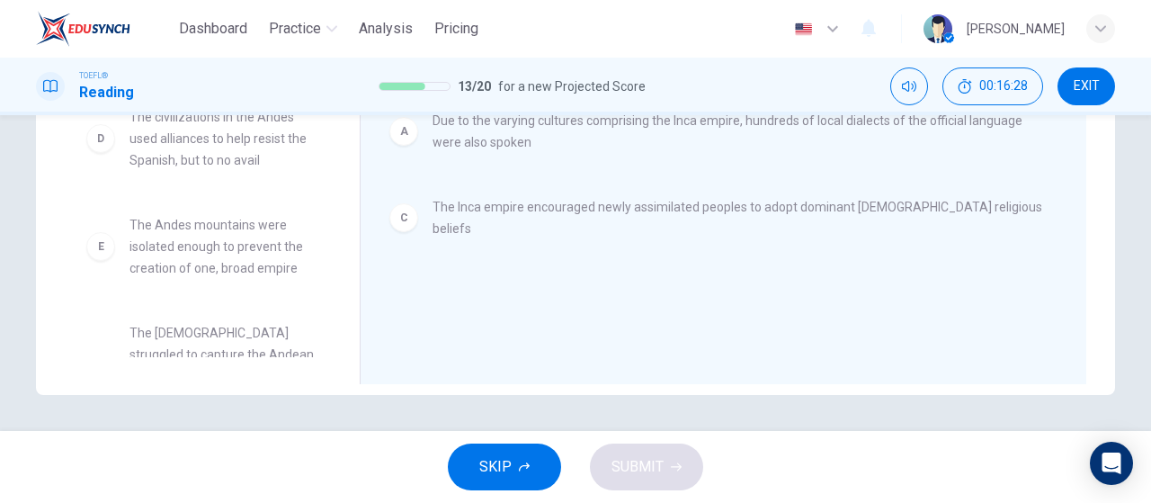
scroll to position [183, 0]
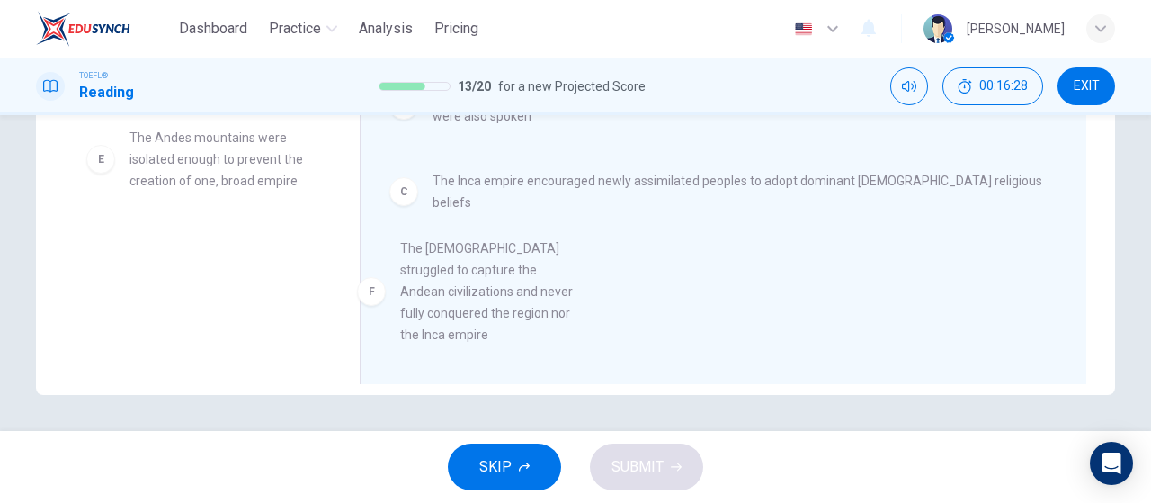
drag, startPoint x: 205, startPoint y: 289, endPoint x: 554, endPoint y: 411, distance: 369.7
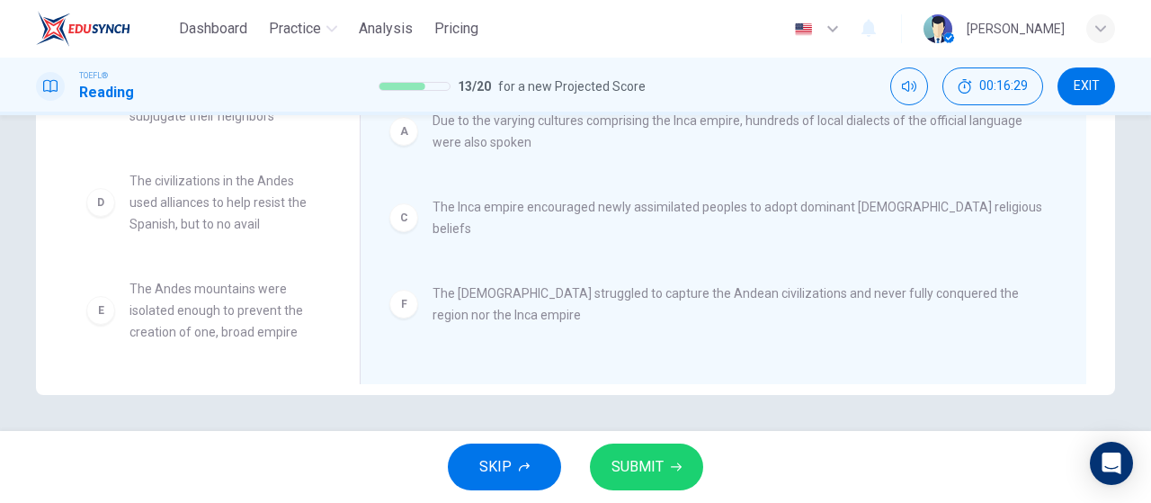
scroll to position [32, 0]
click at [638, 472] on span "SUBMIT" at bounding box center [637, 466] width 52 height 25
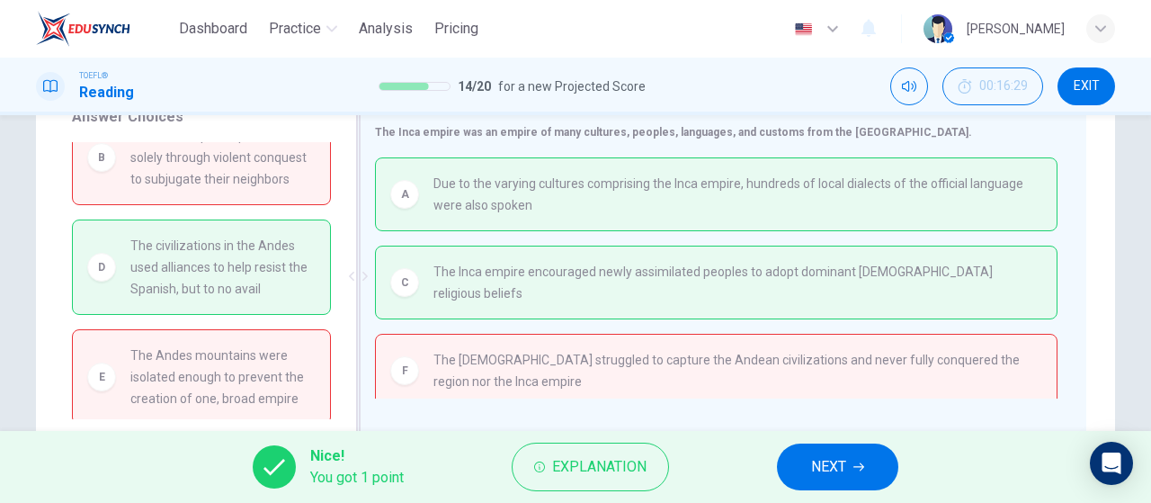
scroll to position [291, 0]
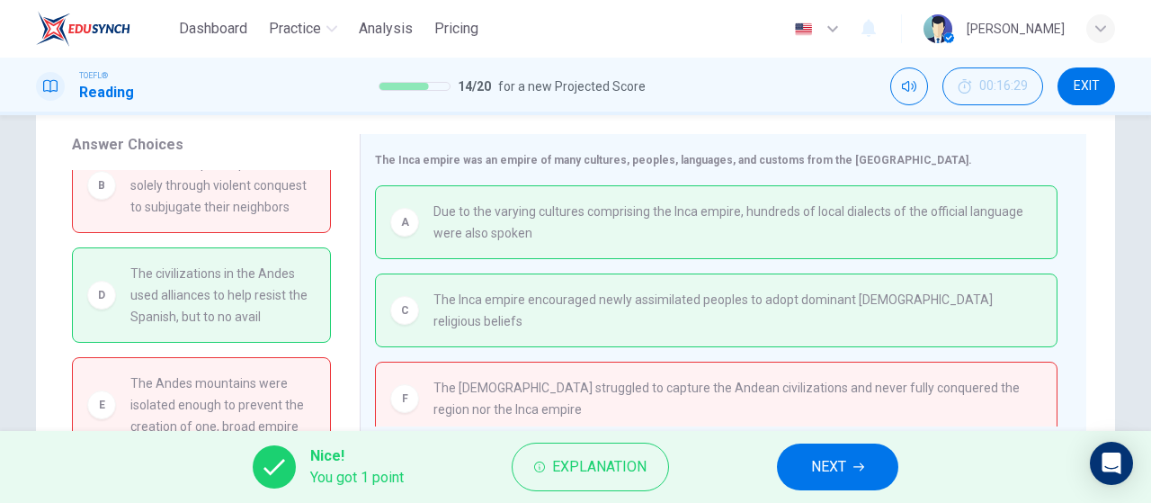
click at [818, 464] on span "NEXT" at bounding box center [828, 466] width 35 height 25
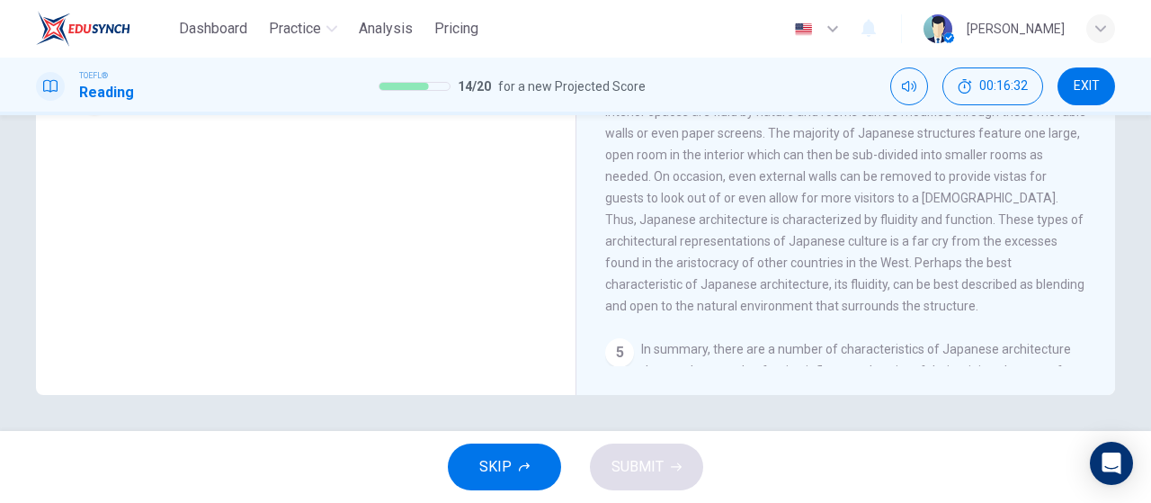
scroll to position [921, 0]
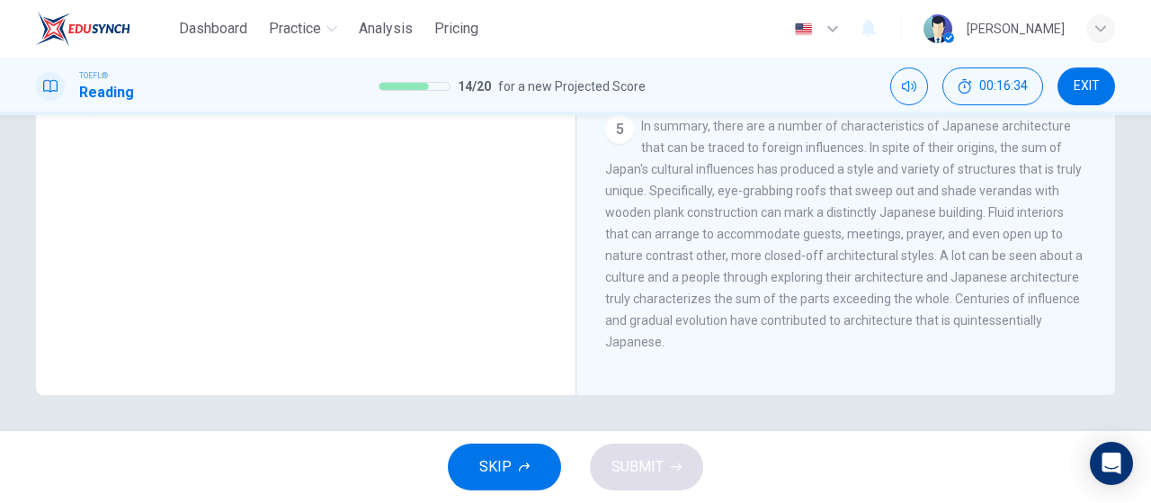
click at [1079, 92] on span "EXIT" at bounding box center [1087, 86] width 26 height 14
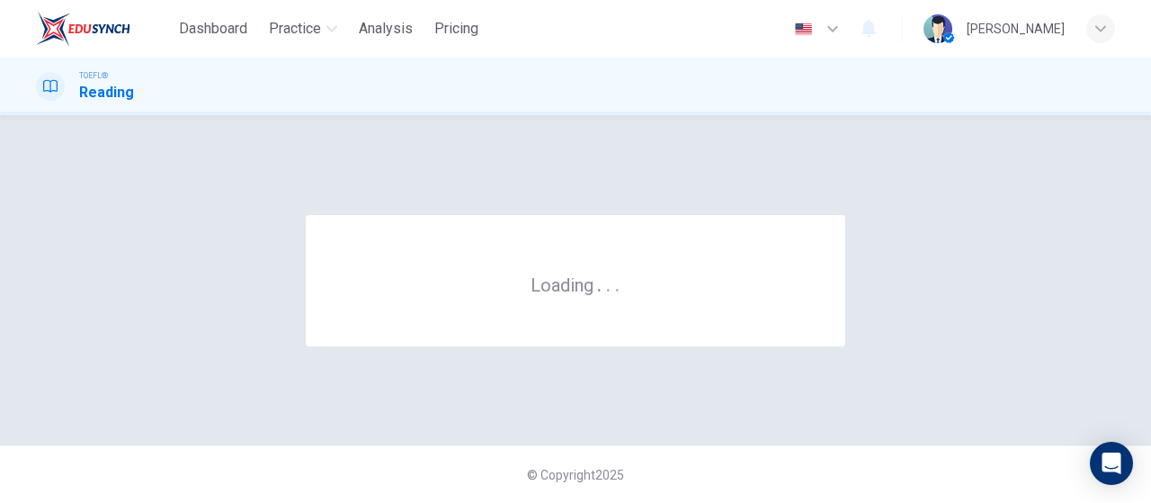
scroll to position [0, 0]
